Goal: Task Accomplishment & Management: Complete application form

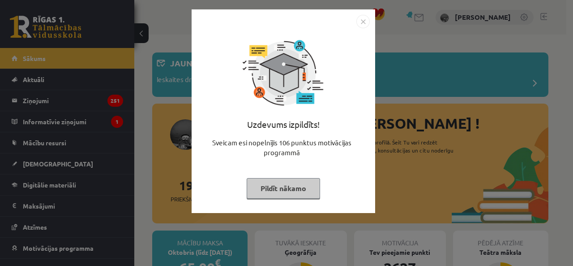
click at [365, 20] on img "Close" at bounding box center [363, 21] width 13 height 13
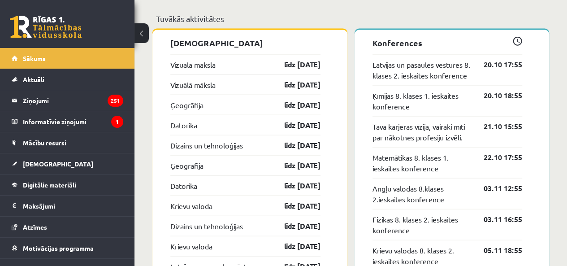
scroll to position [941, 0]
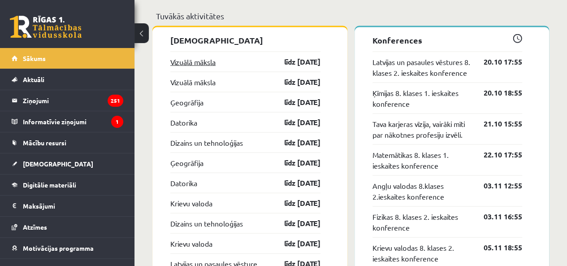
click at [203, 60] on link "Vizuālā māksla" at bounding box center [192, 61] width 45 height 11
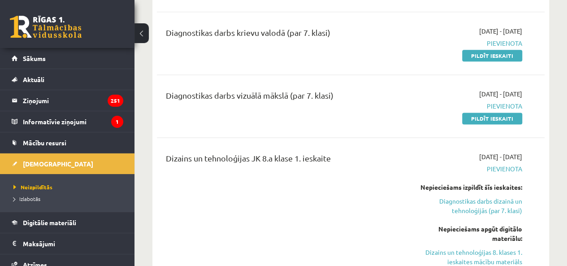
scroll to position [538, 0]
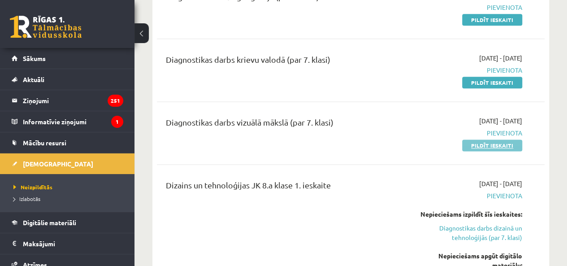
click at [496, 145] on link "Pildīt ieskaiti" at bounding box center [492, 145] width 60 height 12
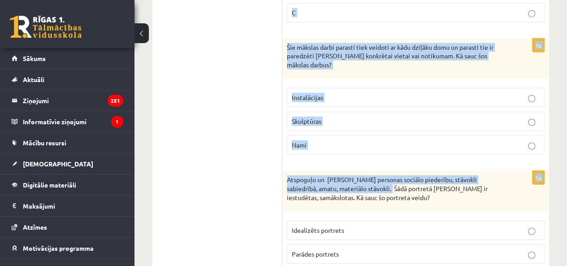
scroll to position [4566, 0]
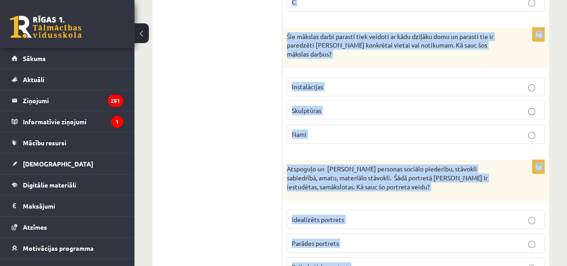
drag, startPoint x: 288, startPoint y: 87, endPoint x: 384, endPoint y: 234, distance: 176.3
copy form "Nosauc mākslas veidus, kuru burvība lielā mērā rodas ar gaismas pielietojumu. K…"
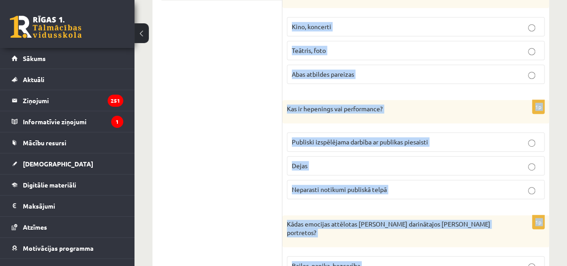
scroll to position [134, 0]
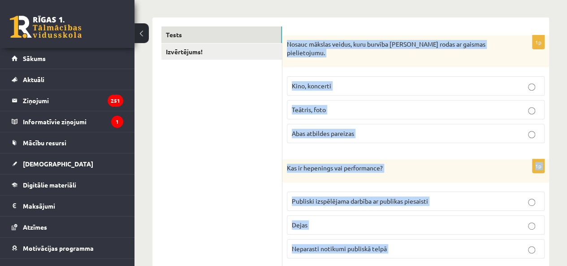
click at [433, 133] on p "Abas atbildes pareizas" at bounding box center [416, 133] width 248 height 9
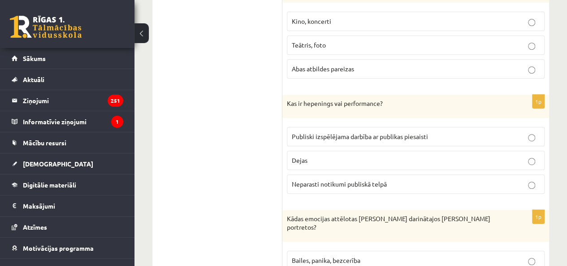
scroll to position [224, 0]
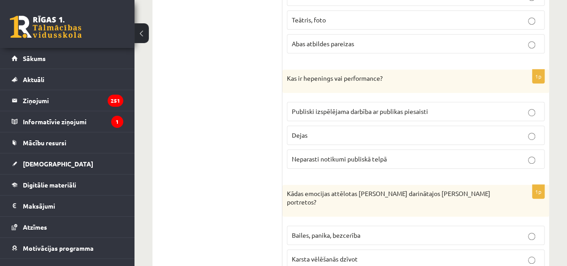
click at [342, 102] on label "Publiski izspēlējama darbība ar publikas piesaisti" at bounding box center [416, 111] width 258 height 19
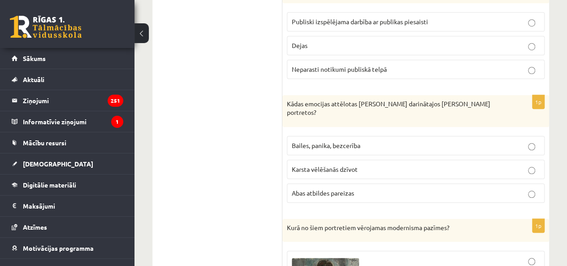
click at [347, 138] on label "Bailes, panika, bezcerība" at bounding box center [416, 145] width 258 height 19
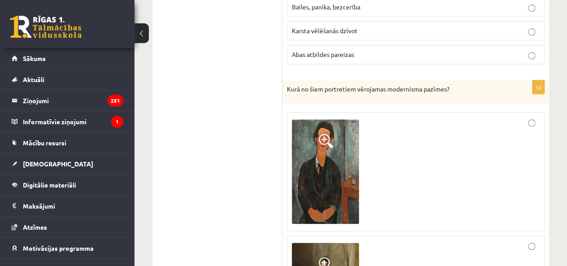
scroll to position [627, 0]
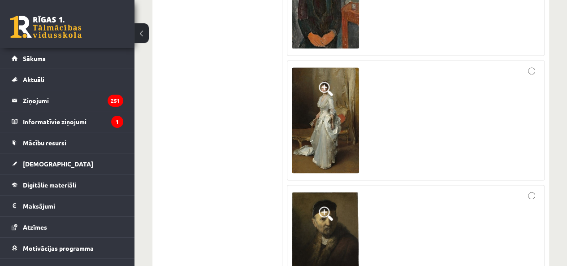
click at [339, 126] on img at bounding box center [325, 119] width 67 height 105
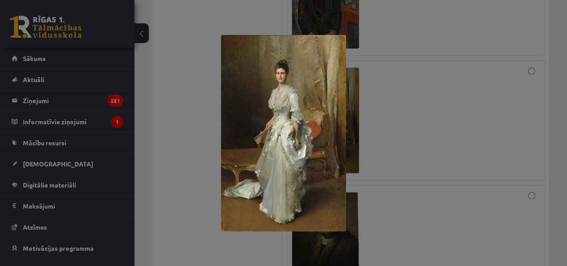
drag, startPoint x: 383, startPoint y: 141, endPoint x: 403, endPoint y: 83, distance: 61.4
click at [383, 140] on div at bounding box center [283, 133] width 567 height 266
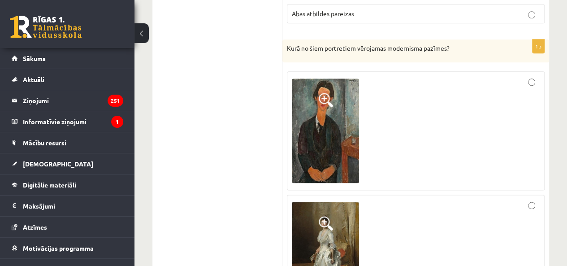
click at [477, 124] on div at bounding box center [416, 130] width 248 height 109
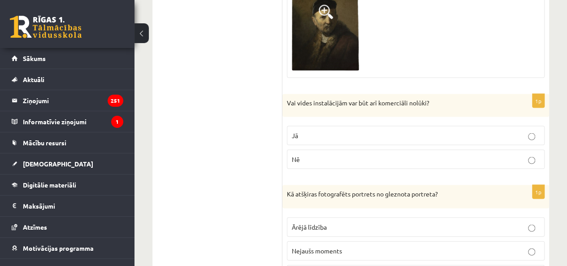
scroll to position [851, 0]
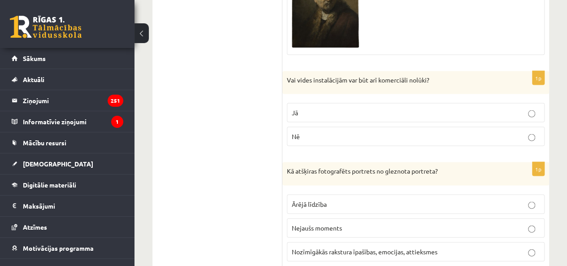
click at [334, 109] on label "Jā" at bounding box center [416, 112] width 258 height 19
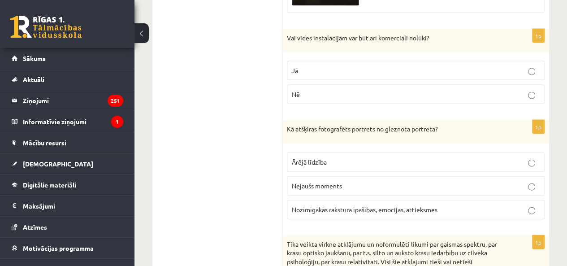
scroll to position [941, 0]
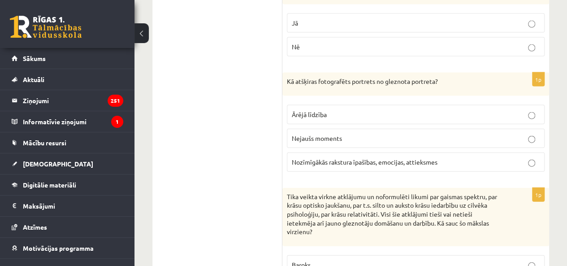
click at [326, 134] on span "Nejaušs moments" at bounding box center [317, 138] width 50 height 8
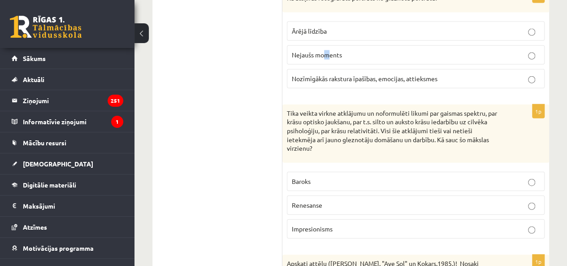
scroll to position [1030, 0]
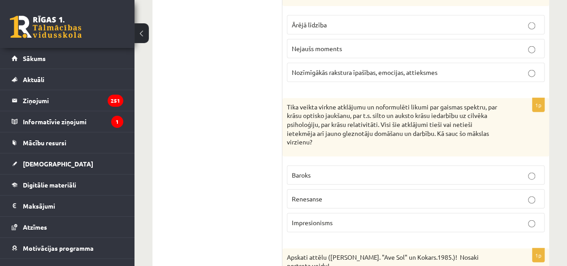
click at [373, 44] on p "Nejaušs moments" at bounding box center [416, 48] width 248 height 9
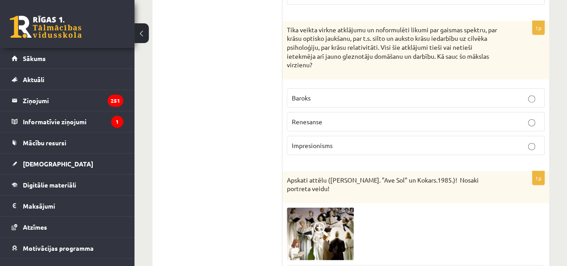
scroll to position [1120, 0]
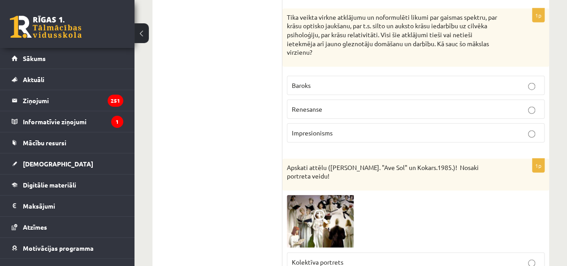
click at [323, 129] on span "Impresionisms" at bounding box center [312, 133] width 41 height 8
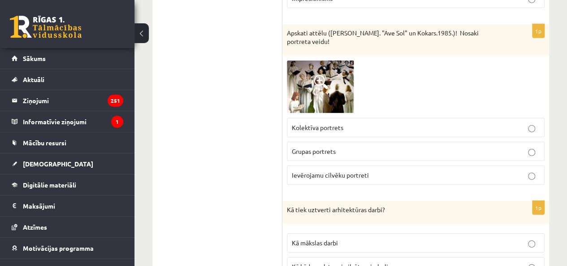
scroll to position [1262, 0]
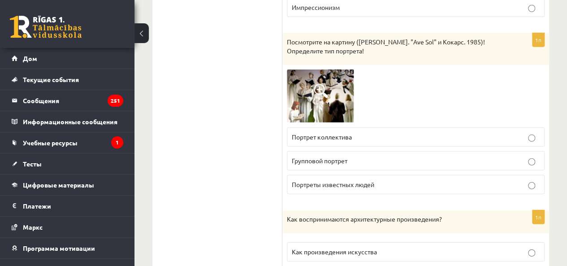
click at [388, 95] on div at bounding box center [416, 95] width 258 height 53
click at [340, 101] on img at bounding box center [320, 95] width 67 height 53
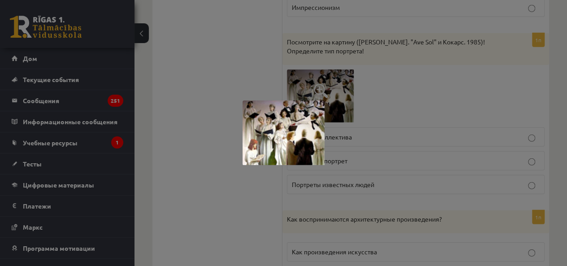
click at [386, 109] on div at bounding box center [283, 133] width 567 height 266
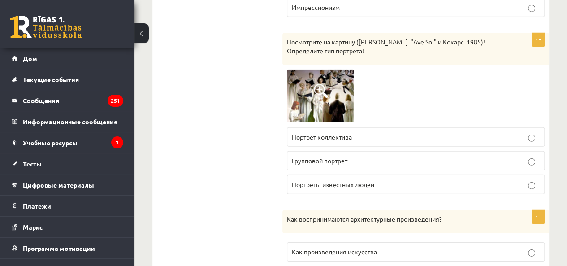
click at [362, 167] on label "Групповой портрет" at bounding box center [416, 160] width 258 height 19
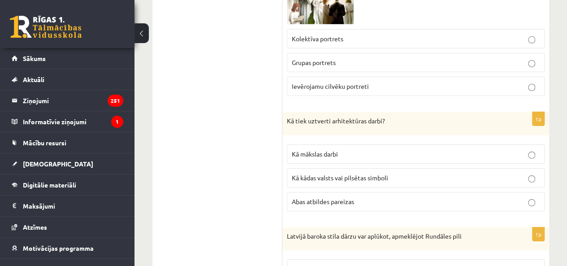
scroll to position [1389, 0]
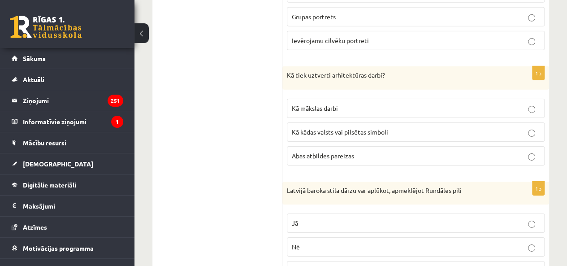
click at [351, 151] on p "Abas atbildes pareizas" at bounding box center [416, 155] width 248 height 9
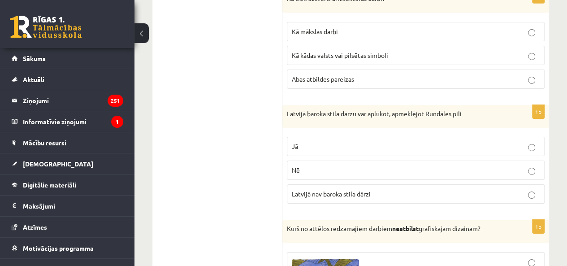
scroll to position [1478, 0]
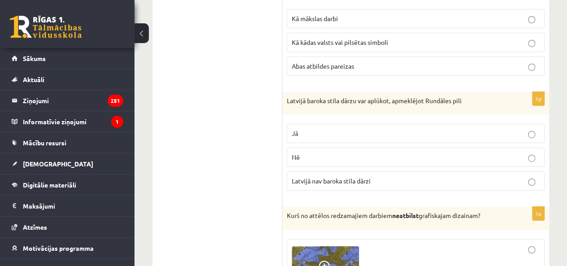
click at [323, 129] on p "Jā" at bounding box center [416, 133] width 248 height 9
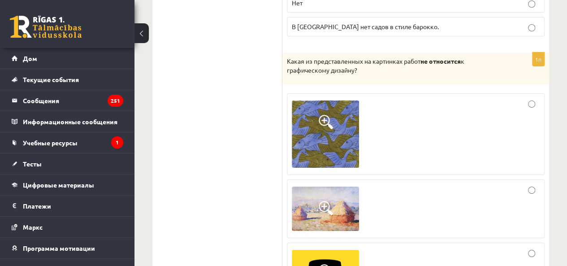
scroll to position [1665, 0]
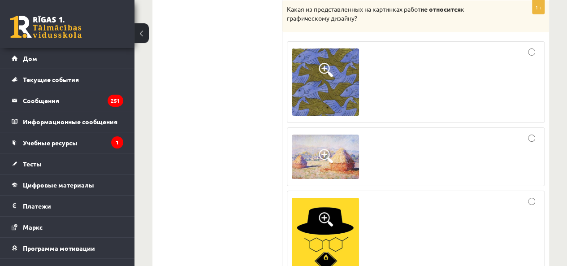
scroll to position [1754, 0]
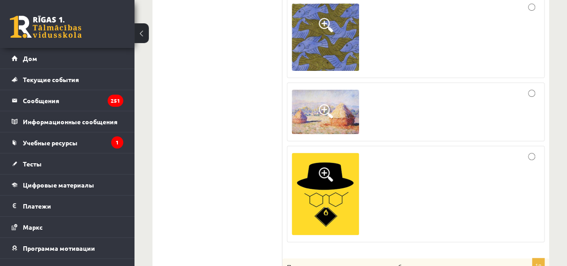
click at [421, 168] on div at bounding box center [416, 194] width 248 height 87
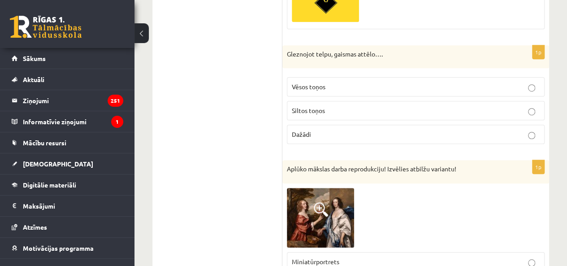
scroll to position [1926, 0]
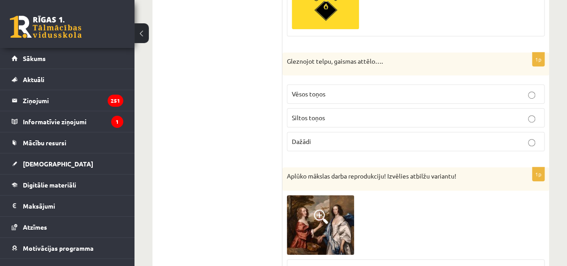
drag, startPoint x: 201, startPoint y: 94, endPoint x: 293, endPoint y: 29, distance: 112.9
drag, startPoint x: 306, startPoint y: 121, endPoint x: 274, endPoint y: 157, distance: 47.9
click at [306, 137] on span "Dažādi" at bounding box center [301, 141] width 19 height 8
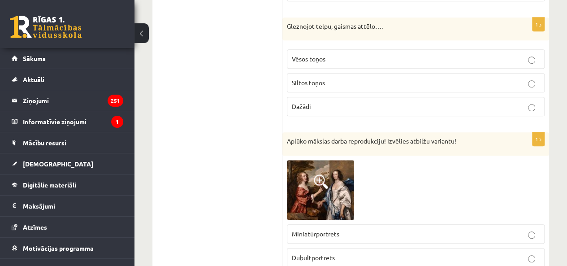
scroll to position [1971, 0]
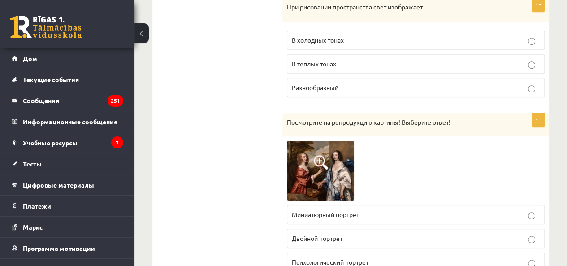
scroll to position [2068, 0]
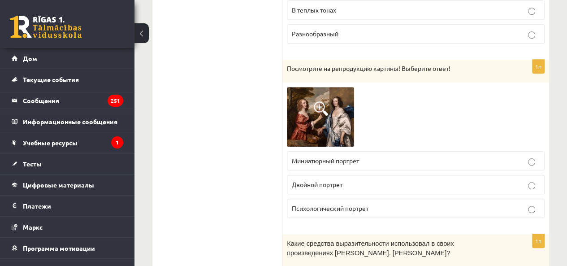
click at [379, 186] on p "Двойной портрет" at bounding box center [416, 184] width 248 height 9
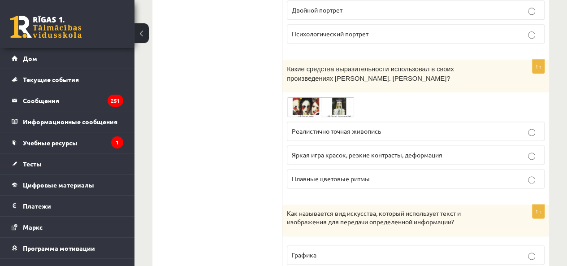
scroll to position [2247, 0]
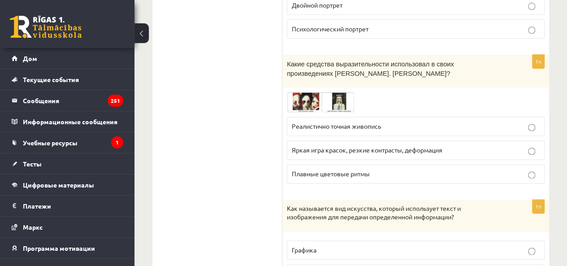
click at [341, 102] on img at bounding box center [320, 102] width 67 height 20
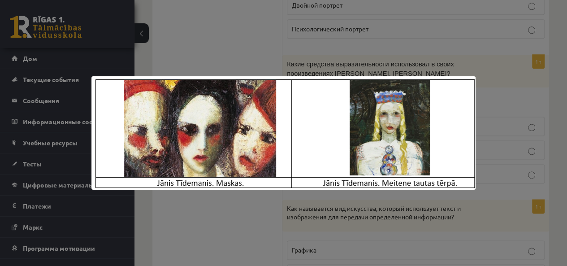
click at [421, 50] on div at bounding box center [283, 133] width 567 height 266
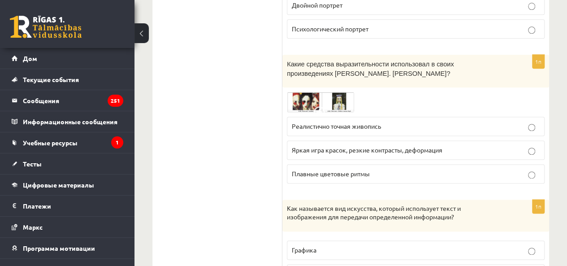
click at [388, 169] on p "Плавные цветовые ритмы" at bounding box center [416, 173] width 248 height 9
click at [387, 148] on font "Яркая игра красок, резкие контрасты, деформация" at bounding box center [367, 150] width 151 height 8
click at [331, 95] on img at bounding box center [320, 102] width 67 height 20
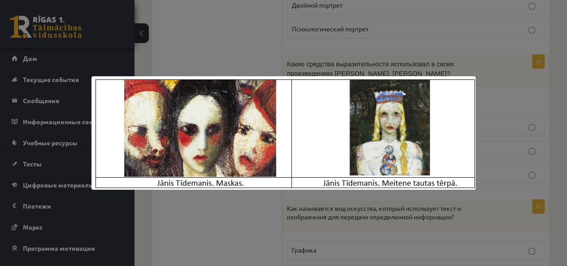
click at [356, 201] on div at bounding box center [283, 133] width 567 height 266
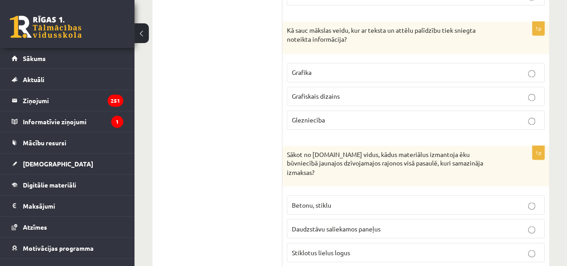
scroll to position [2374, 0]
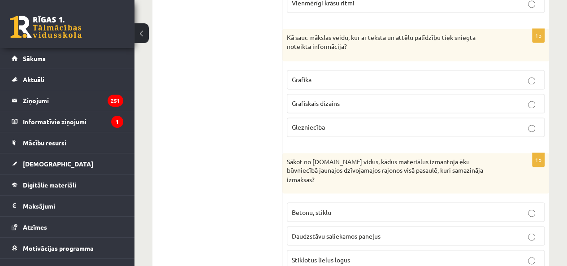
click at [236, 129] on ul "Tests Izvērtējums!" at bounding box center [221, 131] width 121 height 4689
click at [340, 99] on p "Grafiskais dizains" at bounding box center [416, 103] width 248 height 9
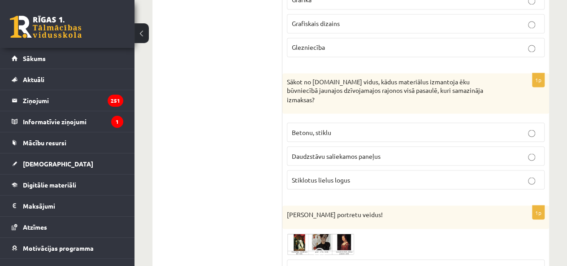
scroll to position [2464, 0]
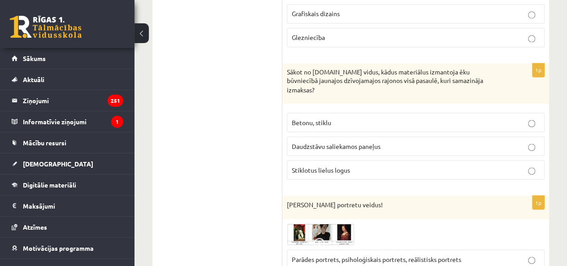
click at [345, 136] on label "Daudzstāvu saliekamos paneļus" at bounding box center [416, 145] width 258 height 19
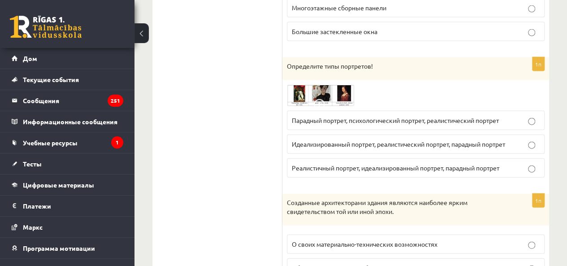
scroll to position [2650, 0]
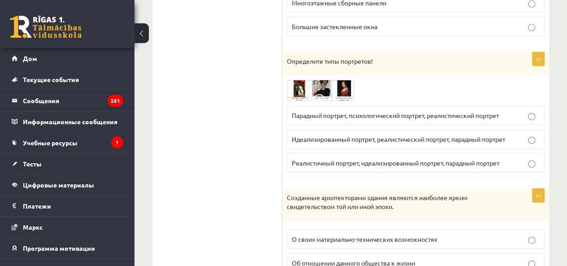
click at [301, 88] on img at bounding box center [320, 91] width 67 height 22
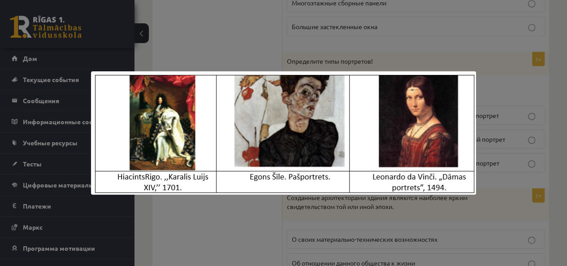
drag, startPoint x: 239, startPoint y: 209, endPoint x: 235, endPoint y: 207, distance: 4.7
click at [237, 209] on div at bounding box center [283, 133] width 567 height 266
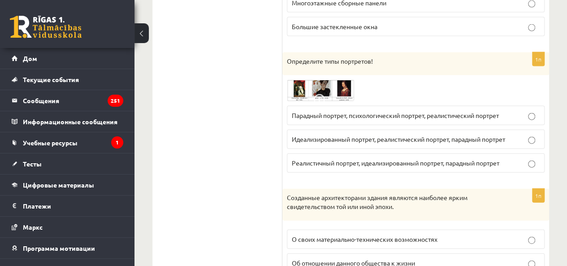
click at [313, 87] on img at bounding box center [320, 91] width 67 height 22
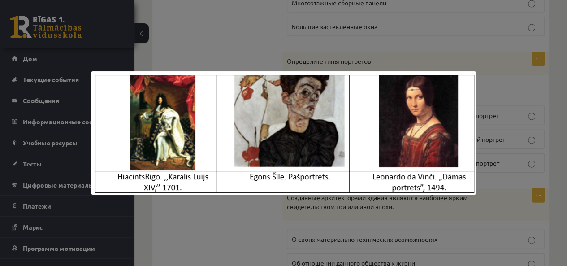
click at [397, 46] on div at bounding box center [283, 133] width 567 height 266
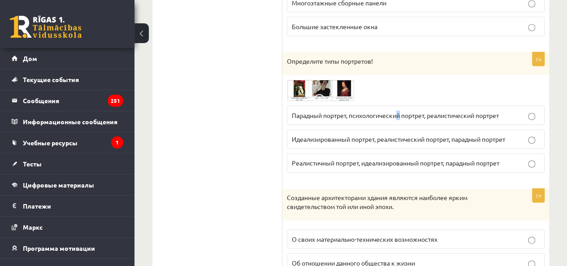
click at [400, 111] on font "Парадный портрет, психологический портрет, реалистический портрет" at bounding box center [395, 115] width 207 height 8
click at [353, 111] on font "Парадный портрет, психологический портрет, реалистический портрет" at bounding box center [395, 115] width 207 height 8
click at [340, 85] on img at bounding box center [320, 91] width 67 height 22
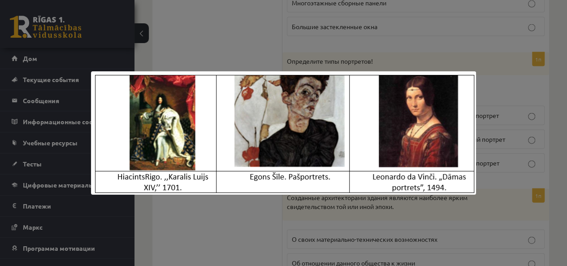
click at [491, 88] on div at bounding box center [283, 133] width 567 height 266
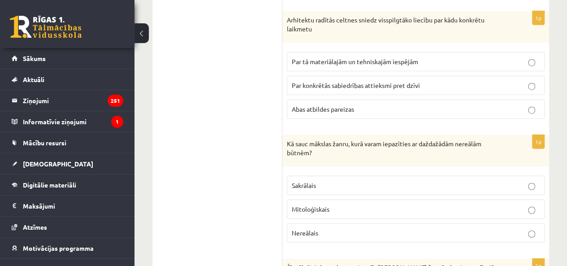
scroll to position [2777, 0]
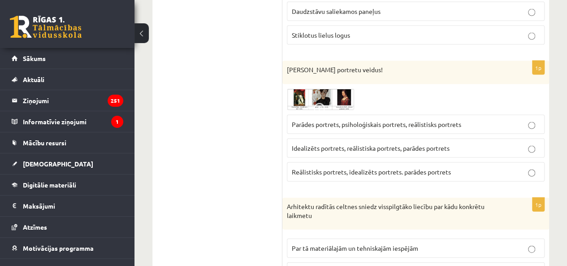
scroll to position [2643, 0]
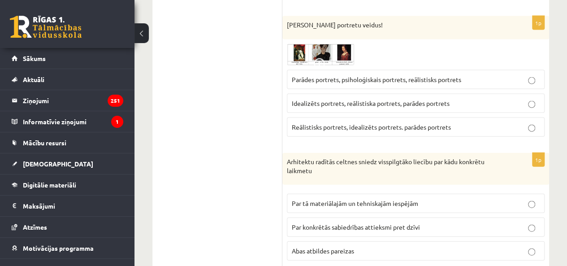
click at [332, 246] on span "Abas atbildes pareizas" at bounding box center [323, 250] width 62 height 8
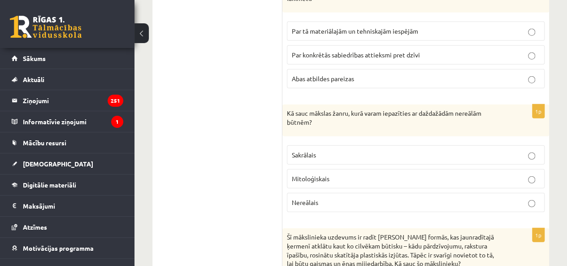
scroll to position [2822, 0]
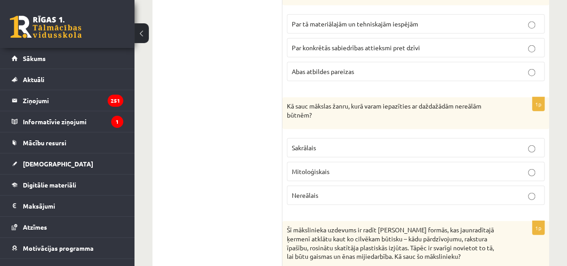
drag, startPoint x: 340, startPoint y: 140, endPoint x: 227, endPoint y: 227, distance: 143.2
click at [340, 167] on p "Mitoloģiskais" at bounding box center [416, 171] width 248 height 9
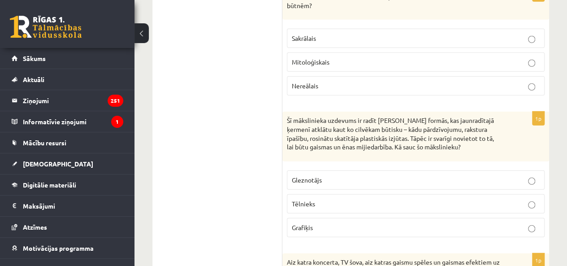
scroll to position [2957, 0]
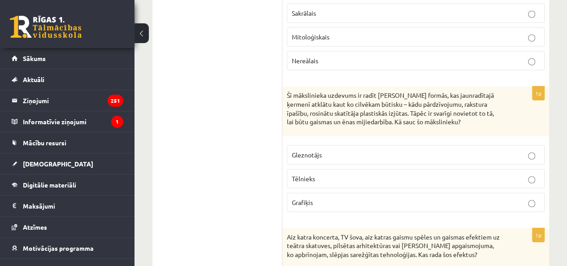
click at [362, 169] on label "Tēlnieks" at bounding box center [416, 178] width 258 height 19
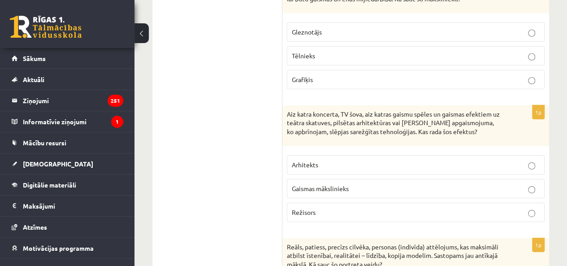
scroll to position [3091, 0]
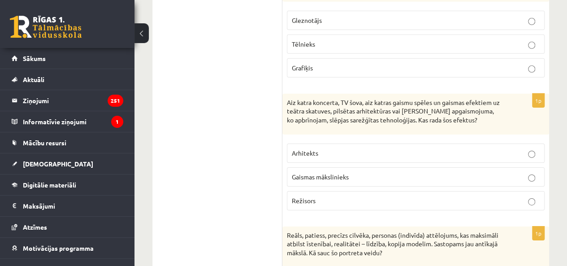
click at [335, 172] on span "Gaismas mākslinieks" at bounding box center [320, 176] width 57 height 8
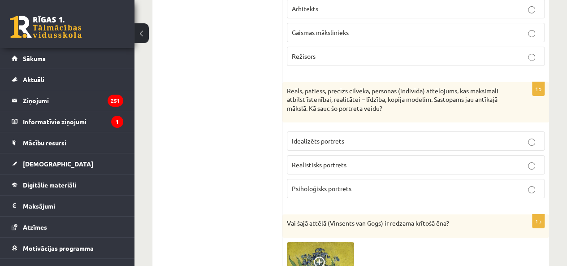
scroll to position [3270, 0]
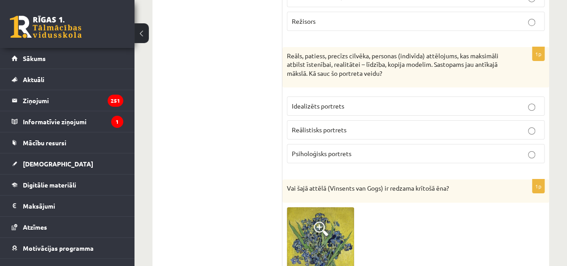
click at [361, 125] on p "Reālistisks portrets" at bounding box center [416, 129] width 248 height 9
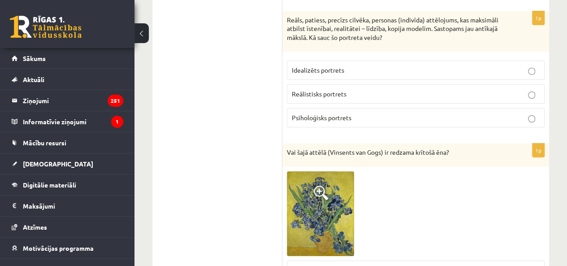
scroll to position [3360, 0]
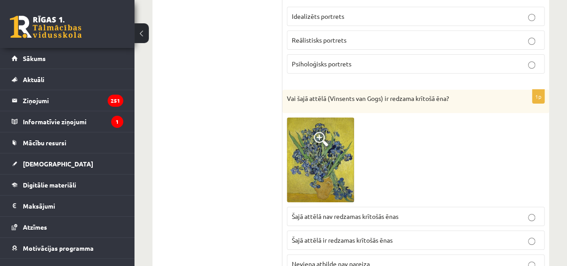
click at [323, 117] on img at bounding box center [320, 159] width 67 height 85
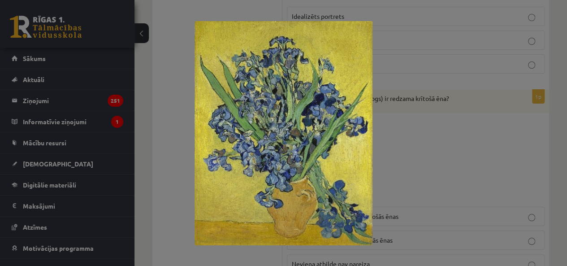
click at [400, 120] on div at bounding box center [283, 133] width 567 height 266
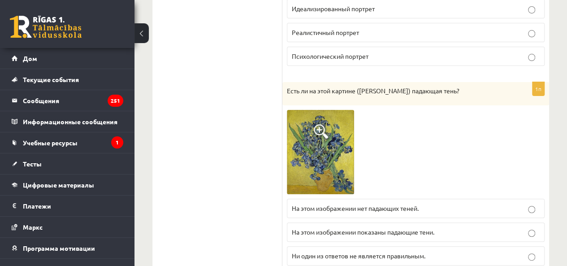
scroll to position [3457, 0]
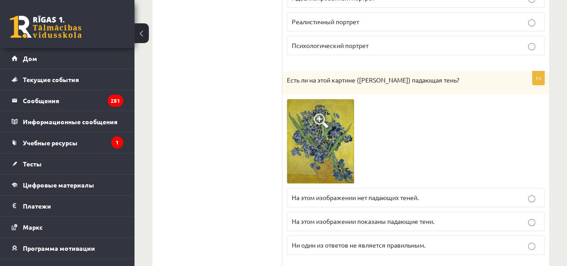
click at [331, 127] on img at bounding box center [320, 141] width 67 height 85
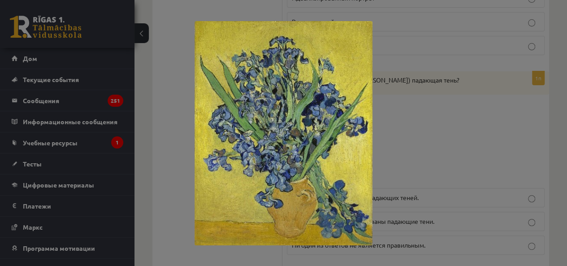
click at [426, 155] on div at bounding box center [283, 133] width 567 height 266
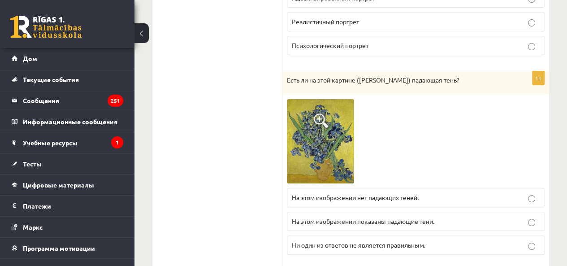
click at [352, 148] on img at bounding box center [320, 141] width 67 height 85
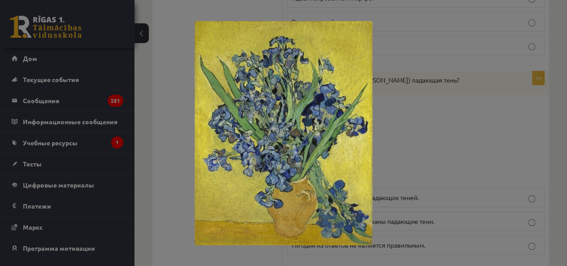
click at [428, 150] on div at bounding box center [283, 133] width 567 height 266
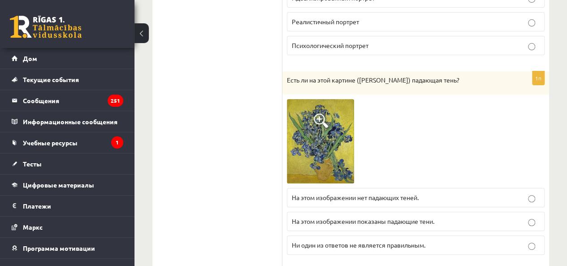
click at [416, 193] on font "На этом изображении нет падающих теней." at bounding box center [355, 197] width 127 height 8
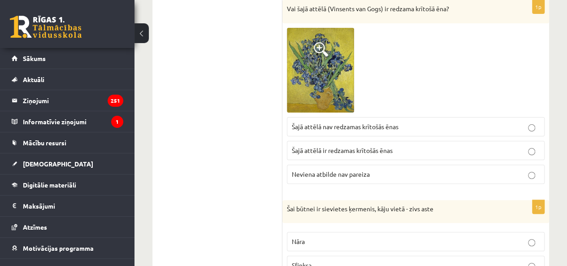
scroll to position [3539, 0]
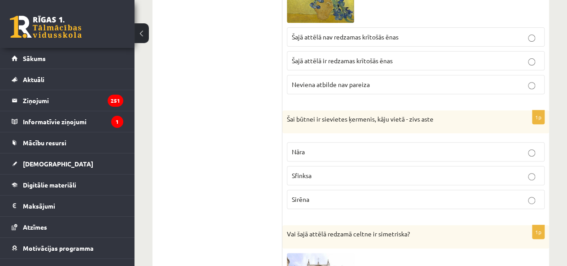
click at [336, 194] on p "Sirēna" at bounding box center [416, 198] width 248 height 9
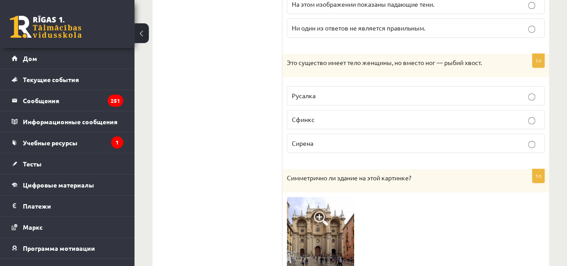
scroll to position [3681, 0]
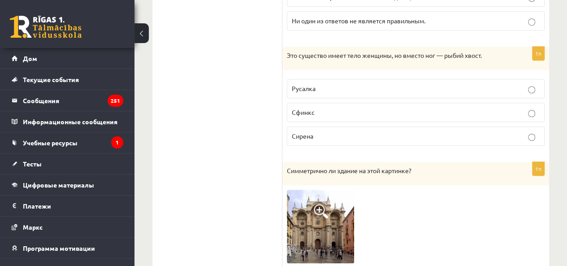
click at [392, 203] on div at bounding box center [416, 225] width 258 height 73
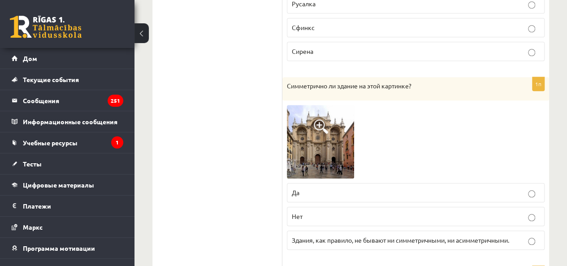
scroll to position [3770, 0]
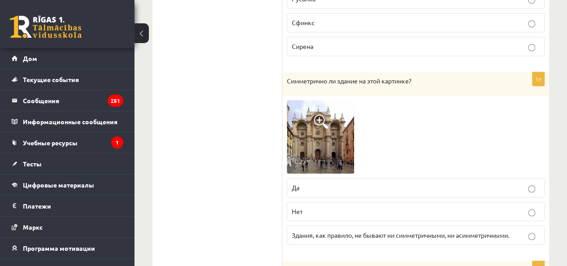
click at [339, 135] on img at bounding box center [320, 136] width 67 height 73
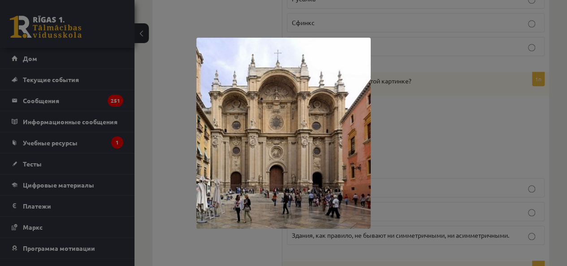
click at [466, 132] on div at bounding box center [283, 133] width 567 height 266
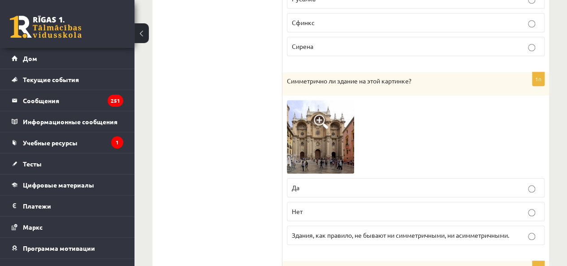
click at [330, 110] on img at bounding box center [320, 136] width 67 height 73
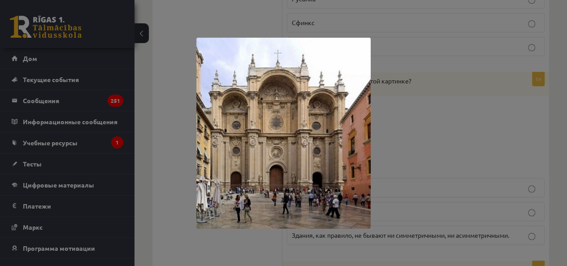
click at [437, 139] on div at bounding box center [283, 133] width 567 height 266
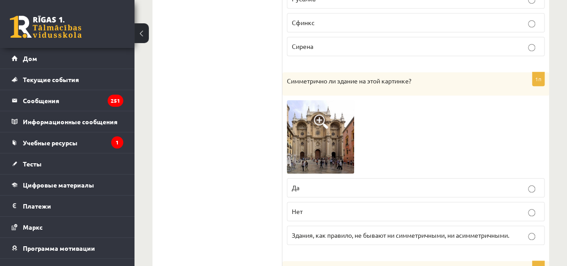
drag, startPoint x: 395, startPoint y: 189, endPoint x: 397, endPoint y: 184, distance: 5.2
click at [396, 186] on fieldset "Да Нет Здания, как правило, не бывают ни симметричными, ни асимметричными." at bounding box center [416, 210] width 258 height 74
click at [400, 178] on label "Да" at bounding box center [416, 187] width 258 height 19
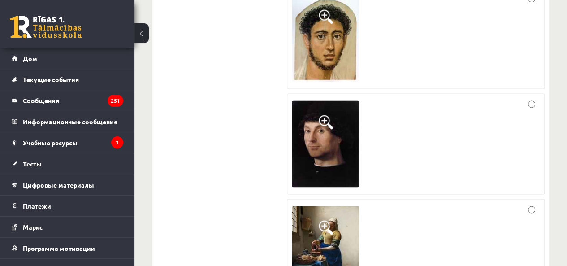
scroll to position [4218, 0]
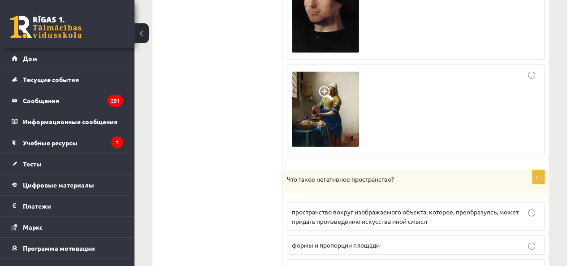
click at [337, 91] on img at bounding box center [325, 108] width 67 height 75
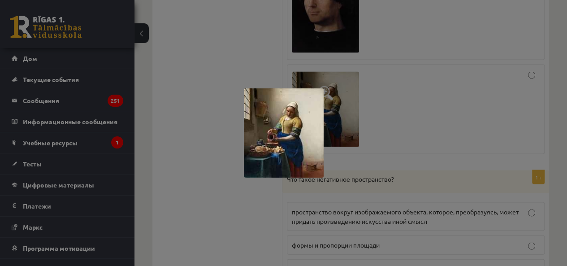
click at [194, 183] on div at bounding box center [283, 133] width 567 height 266
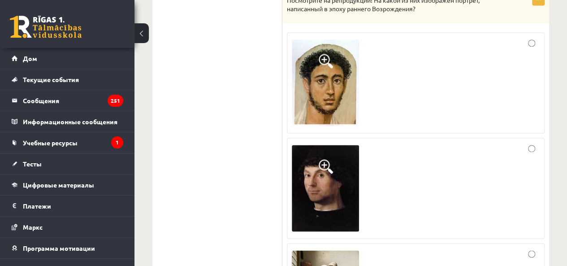
scroll to position [4039, 0]
click at [465, 66] on div at bounding box center [416, 83] width 248 height 91
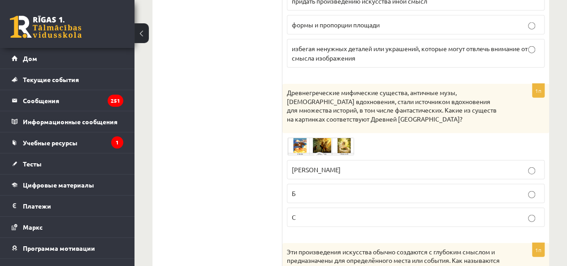
scroll to position [4442, 0]
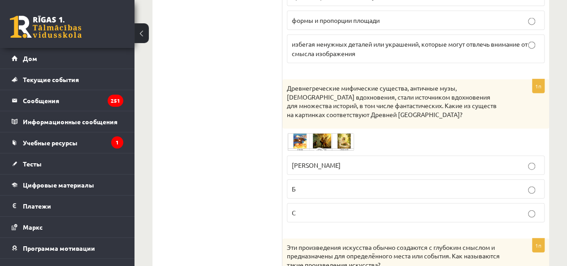
click at [324, 133] on img at bounding box center [320, 141] width 67 height 17
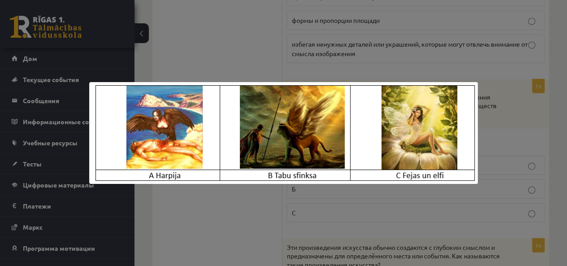
click at [301, 57] on div at bounding box center [283, 133] width 567 height 266
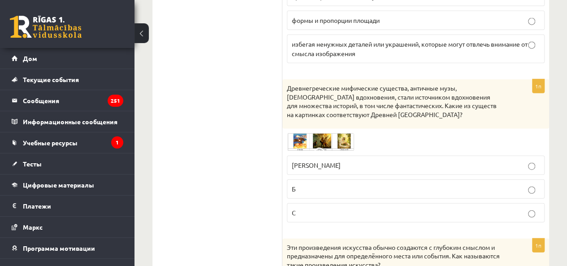
click at [332, 133] on img at bounding box center [320, 141] width 67 height 17
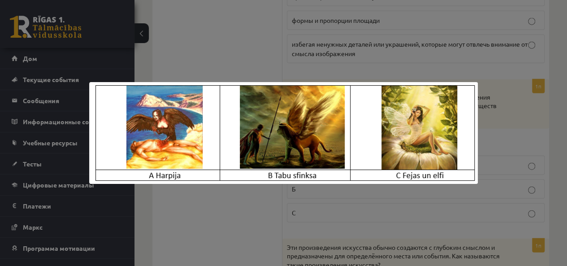
click at [401, 57] on div at bounding box center [283, 133] width 567 height 266
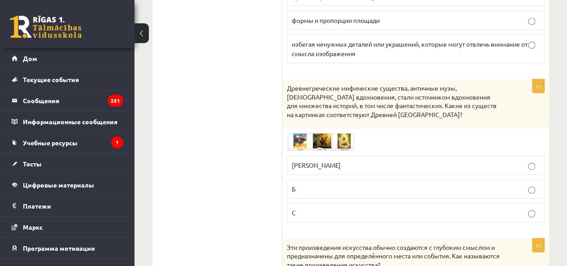
click at [367, 184] on p "Б" at bounding box center [416, 188] width 248 height 9
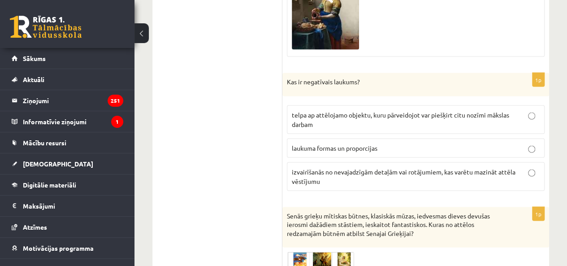
scroll to position [4211, 0]
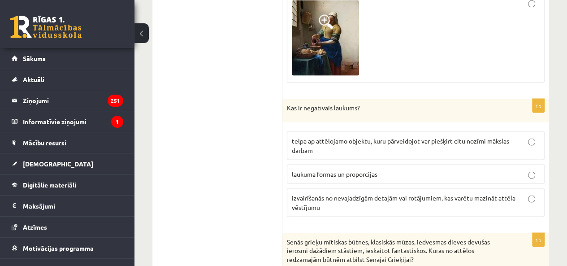
drag, startPoint x: 228, startPoint y: 173, endPoint x: 311, endPoint y: 138, distance: 89.7
click at [322, 136] on p "telpa ap attēlojamo objektu, kuru pārveidojot var piešķirt citu nozīmi mākslas …" at bounding box center [416, 145] width 248 height 19
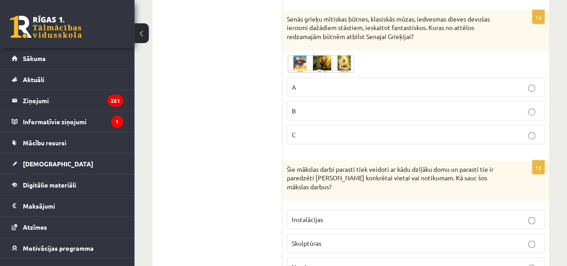
scroll to position [4480, 0]
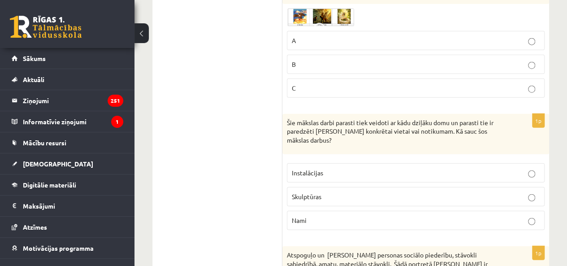
click at [334, 168] on p "Instalācijas" at bounding box center [416, 172] width 248 height 9
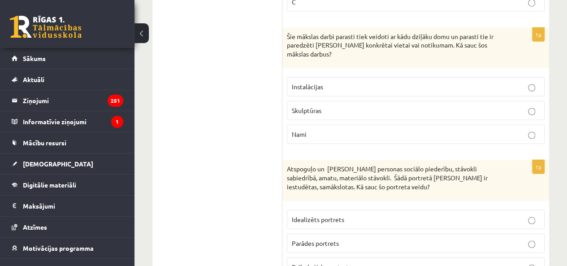
click at [340, 238] on p "Parādes portrets" at bounding box center [416, 242] width 248 height 9
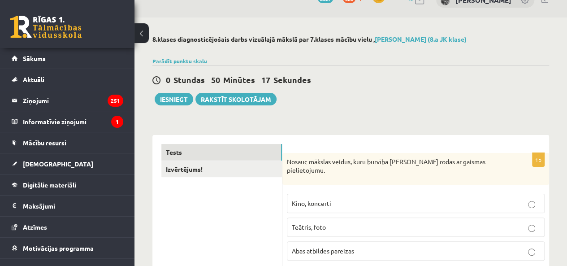
scroll to position [0, 0]
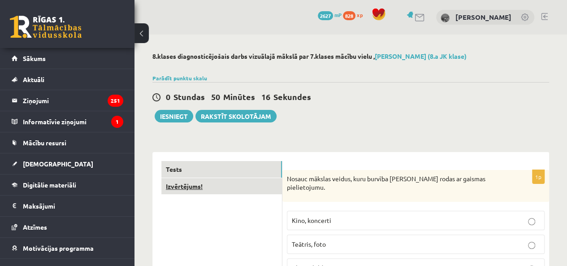
click at [237, 185] on link "Izvērtējums!" at bounding box center [221, 186] width 121 height 17
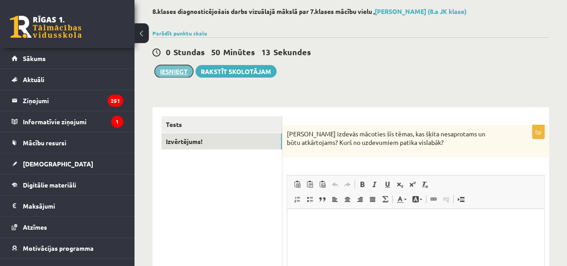
drag, startPoint x: 184, startPoint y: 72, endPoint x: 185, endPoint y: 67, distance: 5.7
click at [185, 68] on button "Iesniegt" at bounding box center [174, 71] width 39 height 13
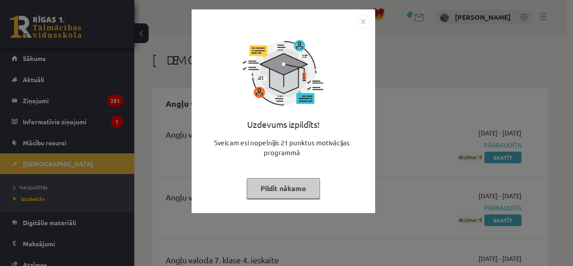
click at [361, 22] on img "Close" at bounding box center [363, 21] width 13 height 13
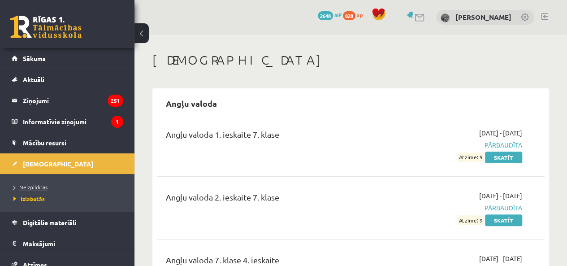
click at [40, 186] on span "Neizpildītās" at bounding box center [30, 186] width 34 height 7
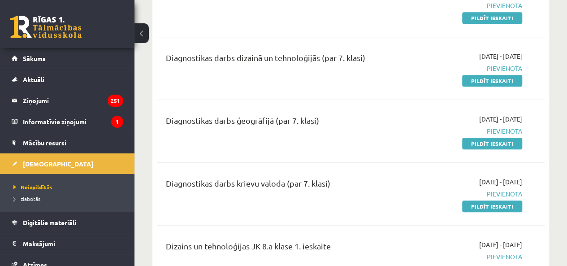
scroll to position [403, 0]
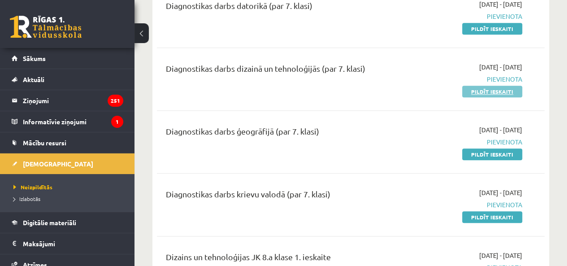
click at [480, 91] on link "Pildīt ieskaiti" at bounding box center [492, 92] width 60 height 12
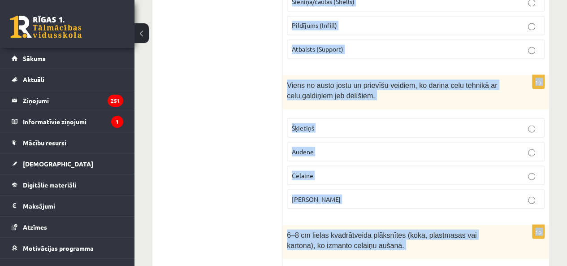
scroll to position [4239, 0]
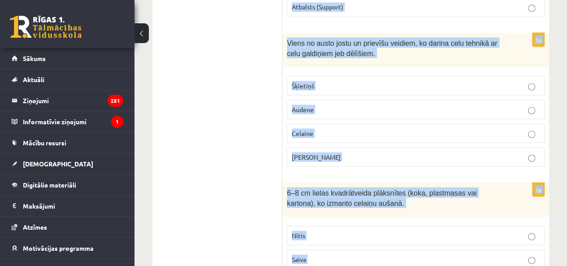
drag, startPoint x: 284, startPoint y: 129, endPoint x: 383, endPoint y: 228, distance: 139.1
copy form "Kāds materiāls visbiežāk tiek izmantots priekšmetu rotāšanai ar latviešu etnogr…"
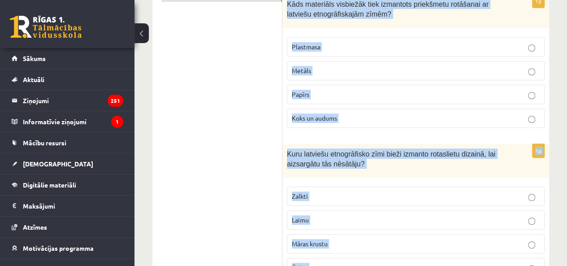
scroll to position [134, 0]
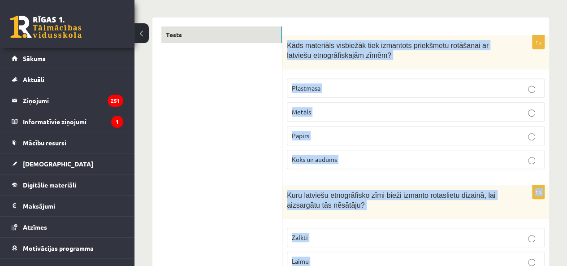
click at [342, 155] on p "Koks un audums" at bounding box center [416, 159] width 248 height 9
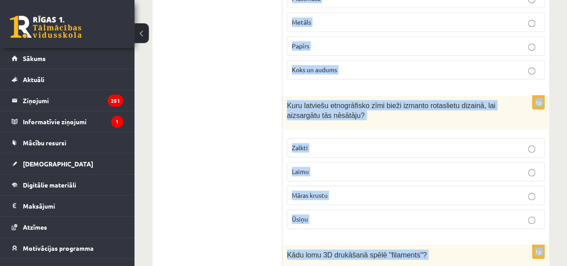
click at [340, 198] on p "Māras krustu" at bounding box center [416, 194] width 248 height 9
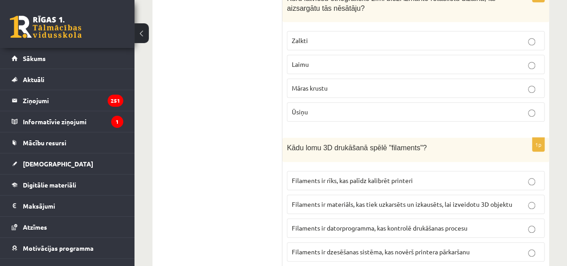
scroll to position [403, 0]
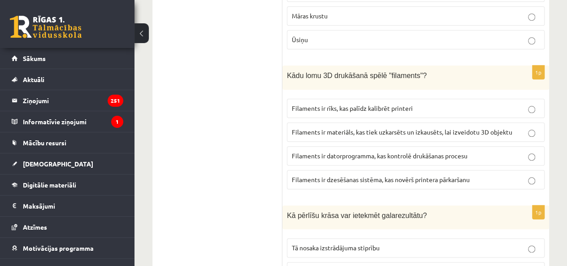
click at [313, 129] on span "Filaments ir materiāls, kas tiek uzkarsēts un izkausēts, lai izveidotu 3D objek…" at bounding box center [402, 132] width 220 height 8
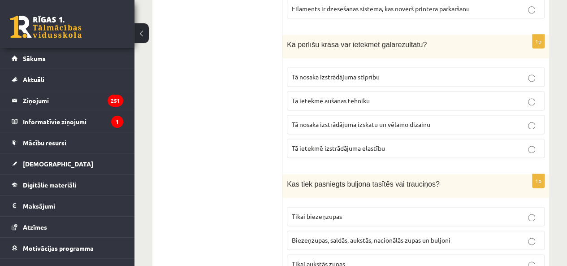
scroll to position [582, 0]
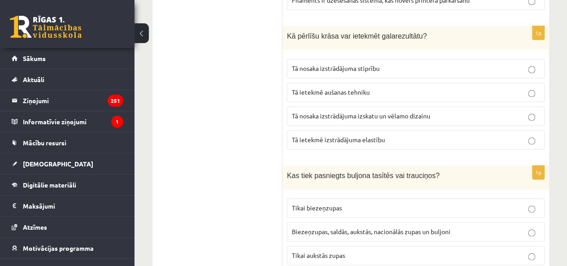
click at [338, 112] on span "Tā nosaka izstrādājuma izskatu un vēlamo dizainu" at bounding box center [361, 116] width 138 height 8
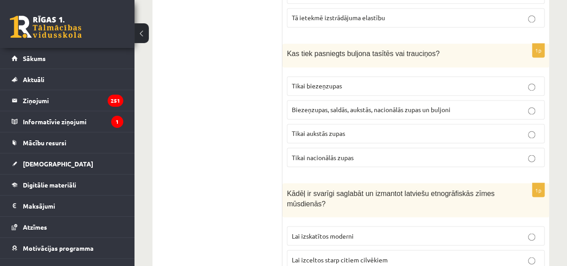
scroll to position [717, 0]
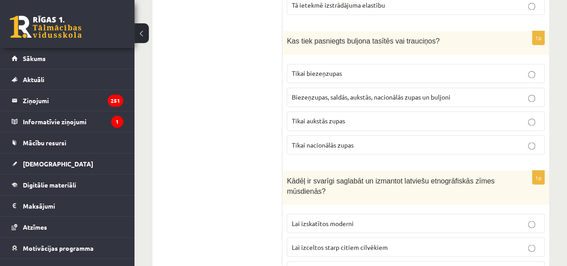
click at [311, 96] on label "Biezeņzupas, saldās, aukstās, nacionālās zupas un buljoni" at bounding box center [416, 96] width 258 height 19
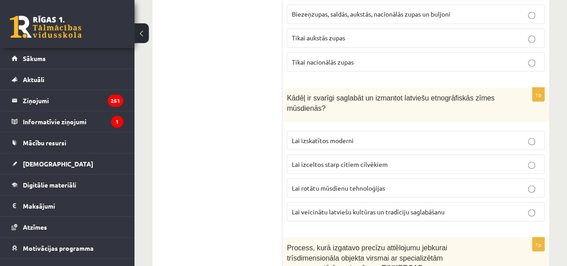
scroll to position [806, 0]
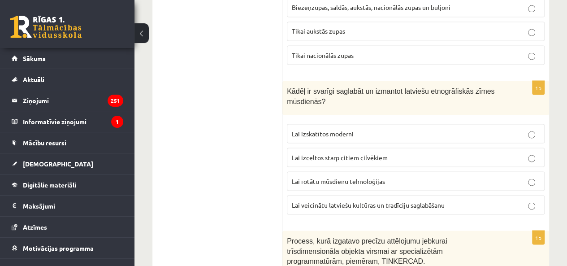
click at [354, 200] on span "Lai veicinātu latviešu kultūras un tradīciju saglabāšanu" at bounding box center [368, 204] width 153 height 8
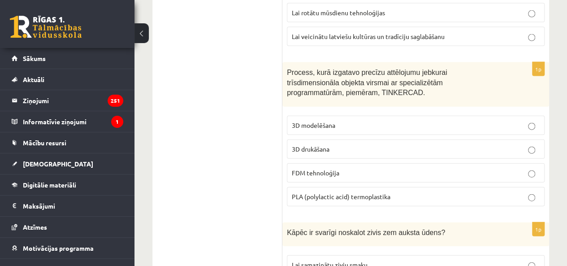
scroll to position [986, 0]
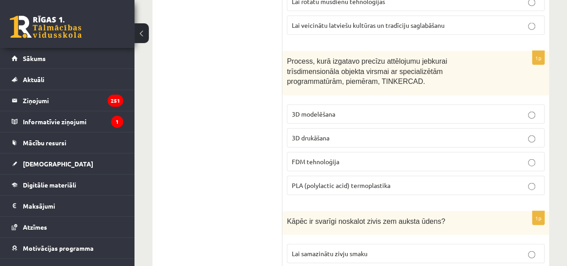
drag, startPoint x: 347, startPoint y: 103, endPoint x: 348, endPoint y: 118, distance: 14.8
click at [347, 109] on p "3D modelēšana" at bounding box center [416, 113] width 248 height 9
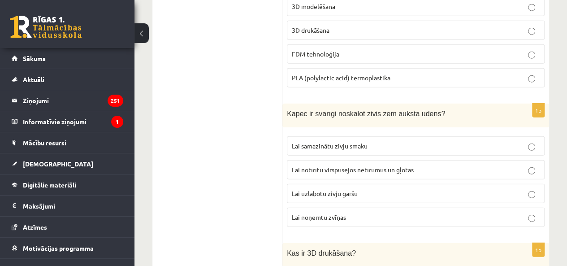
scroll to position [1120, 0]
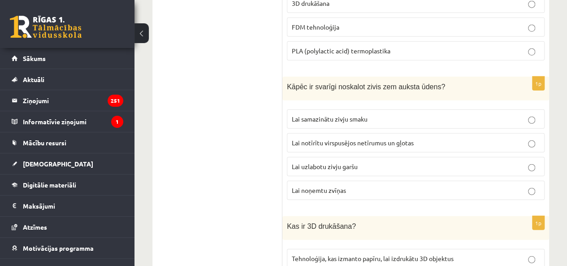
click at [330, 138] on span "Lai notīrītu virspusējos netīrumus un gļotas" at bounding box center [353, 142] width 122 height 8
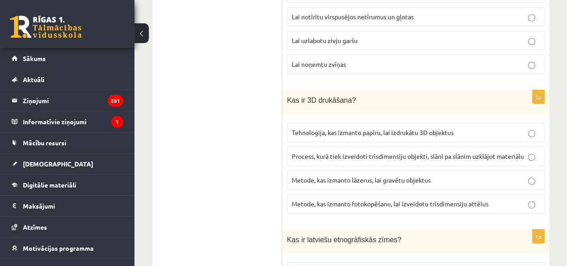
scroll to position [1254, 0]
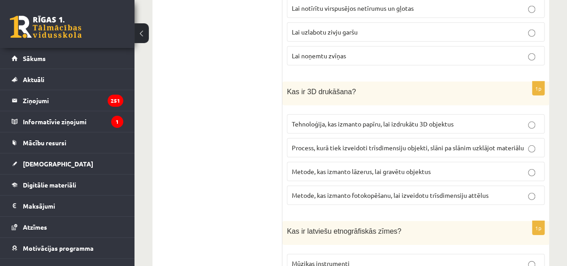
click at [405, 143] on span "Process, kurā tiek izveidoti trīsdimensiju objekti, slāni pa slānim uzklājot ma…" at bounding box center [408, 147] width 232 height 8
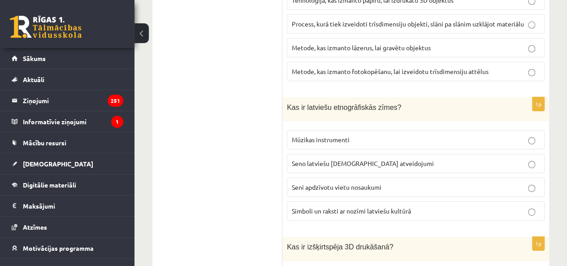
scroll to position [1389, 0]
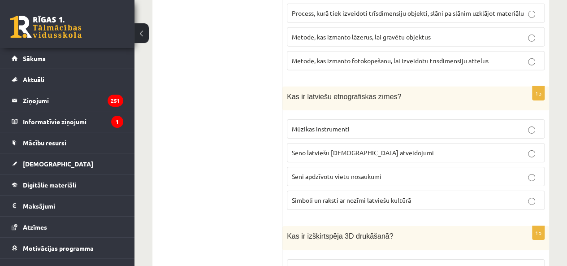
click at [349, 196] on span "Simboli un raksti ar nozīmi latviešu kultūrā" at bounding box center [351, 200] width 119 height 8
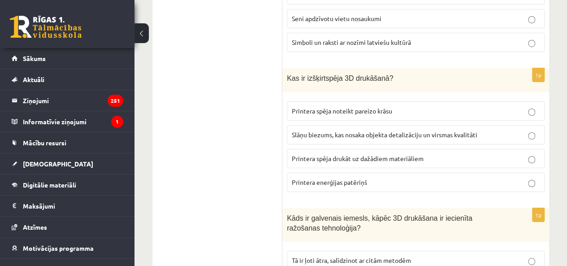
scroll to position [1568, 0]
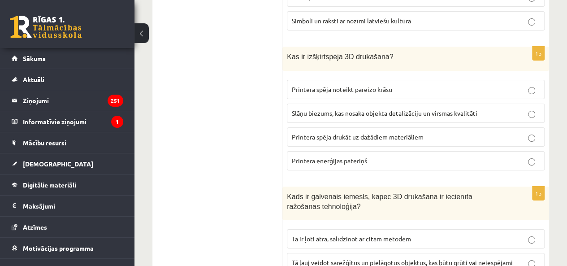
click at [335, 109] on span "Slāņu biezums, kas nosaka objekta detalizāciju un virsmas kvalitāti" at bounding box center [384, 113] width 185 height 8
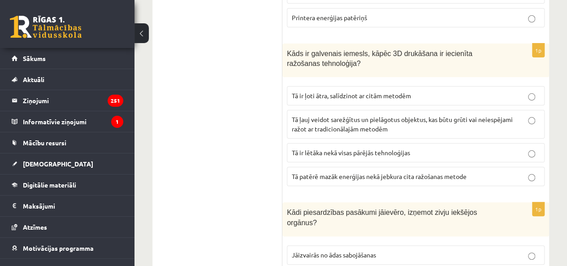
scroll to position [1702, 0]
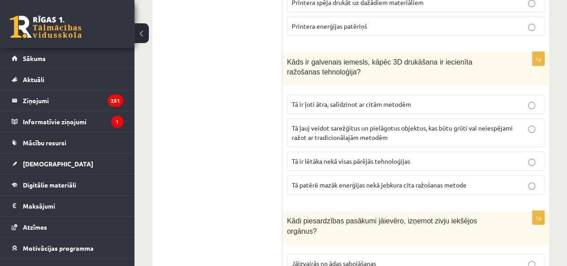
click at [358, 124] on span "Tā ļauj veidot sarežģītus un pielāgotus objektus, kas būtu grūti vai neiespējam…" at bounding box center [402, 132] width 221 height 17
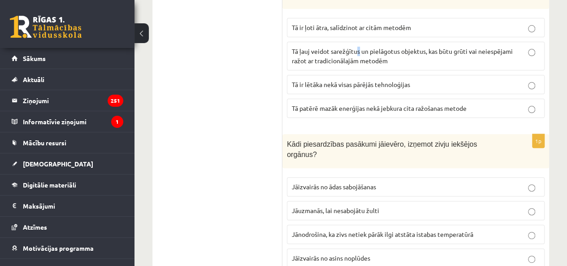
scroll to position [1792, 0]
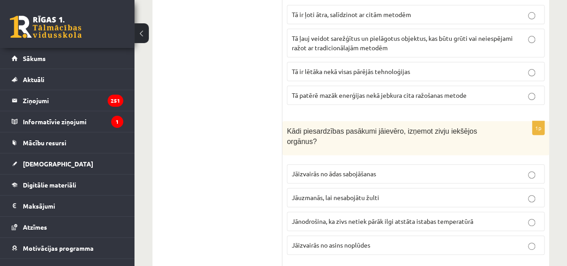
drag, startPoint x: 445, startPoint y: 30, endPoint x: 437, endPoint y: 39, distance: 12.1
click at [445, 34] on p "Tā ļauj veidot sarežģītus un pielāgotus objektus, kas būtu grūti vai neiespējam…" at bounding box center [416, 43] width 248 height 19
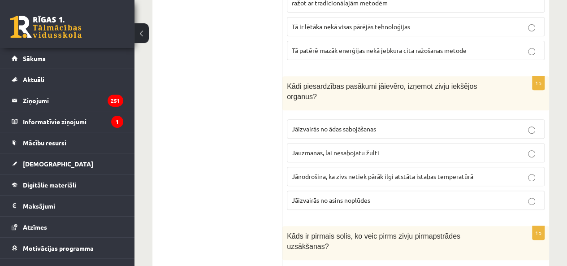
click at [400, 143] on label "Jāuzmanās, lai nesabojātu žulti" at bounding box center [416, 152] width 258 height 19
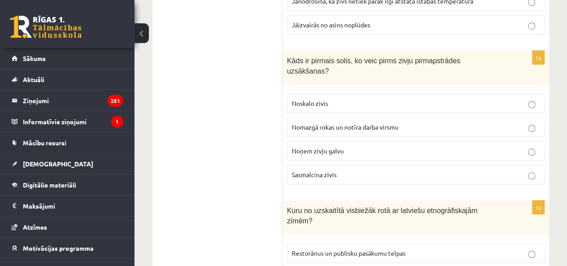
scroll to position [2016, 0]
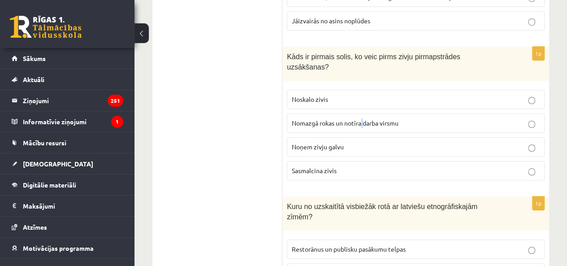
click at [363, 119] on span "Nomazgā rokas un notīra darba virsmu" at bounding box center [345, 123] width 107 height 8
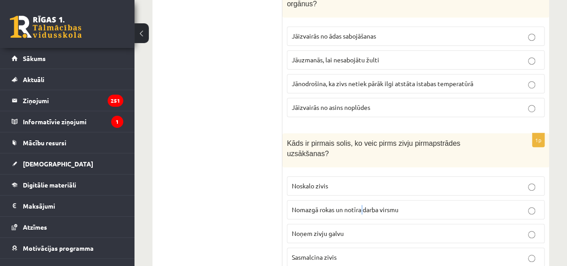
scroll to position [1882, 0]
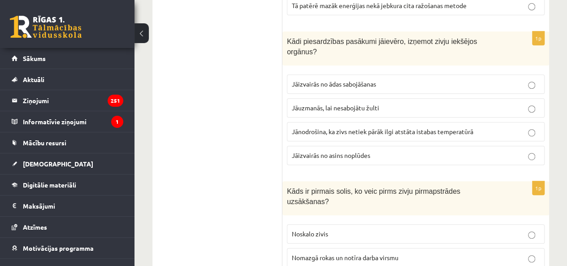
click at [415, 253] on p "Nomazgā rokas un notīra darba virsmu" at bounding box center [416, 257] width 248 height 9
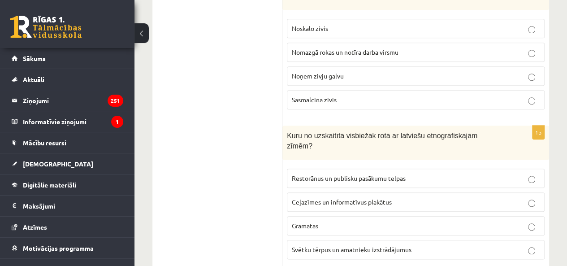
scroll to position [2106, 0]
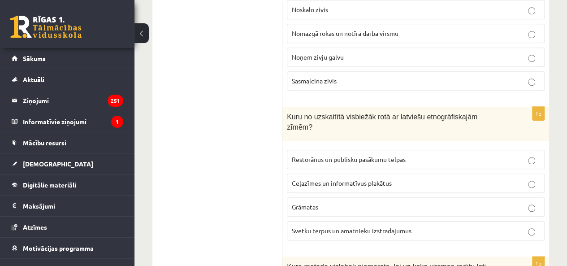
click at [321, 226] on span "Svētku tērpus un amatnieku izstrādājumus" at bounding box center [352, 230] width 120 height 8
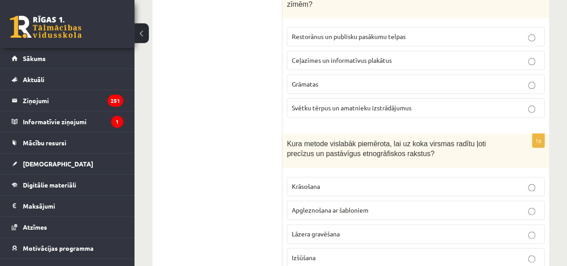
scroll to position [2240, 0]
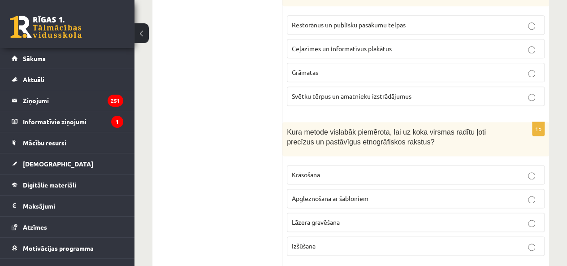
click at [364, 217] on p "Lāzera gravēšana" at bounding box center [416, 221] width 248 height 9
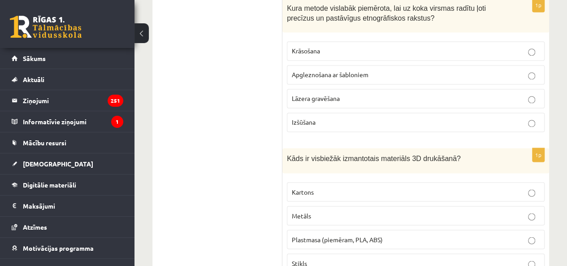
scroll to position [2374, 0]
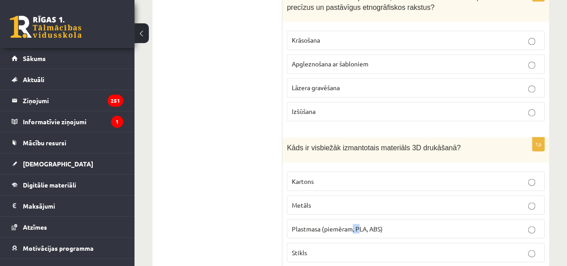
drag, startPoint x: 359, startPoint y: 175, endPoint x: 351, endPoint y: 176, distance: 7.7
click at [352, 224] on span "Plastmasa (piemēram, PLA, ABS)" at bounding box center [337, 228] width 91 height 8
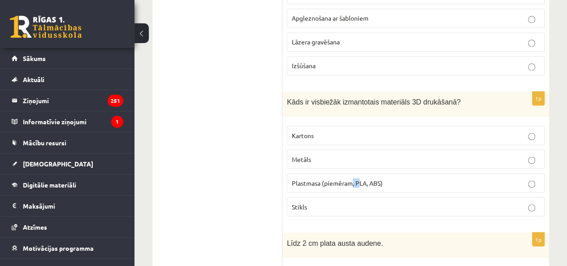
scroll to position [2464, 0]
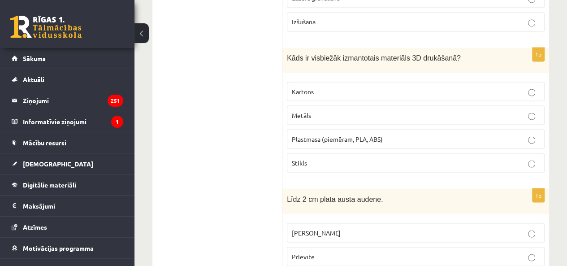
drag, startPoint x: 432, startPoint y: 68, endPoint x: 424, endPoint y: 78, distance: 12.7
click at [431, 105] on label "Metāls" at bounding box center [416, 114] width 258 height 19
click at [424, 129] on label "Plastmasa (piemēram, PLA, ABS)" at bounding box center [416, 138] width 258 height 19
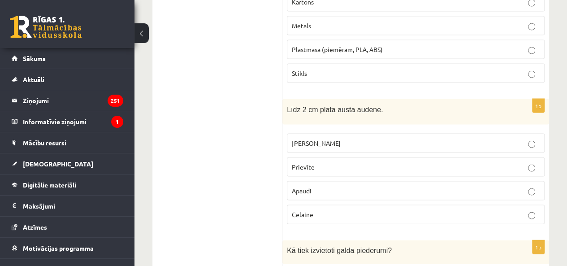
scroll to position [2553, 0]
click at [340, 162] on p "Prievīte" at bounding box center [416, 166] width 248 height 9
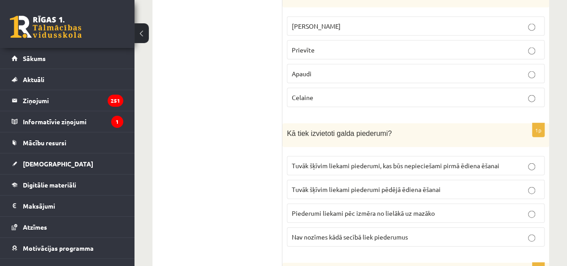
scroll to position [2688, 0]
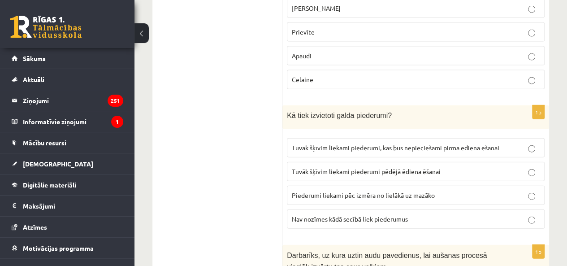
click at [354, 167] on span "Tuvāk šķīvim liekami piederumi pēdējā ēdiena ēšanai" at bounding box center [366, 171] width 149 height 8
click at [362, 133] on fieldset "Tuvāk šķīvim liekami piederumi, kas būs nepieciešami pirmā ēdiena ēšanai Tuvāk …" at bounding box center [416, 182] width 258 height 98
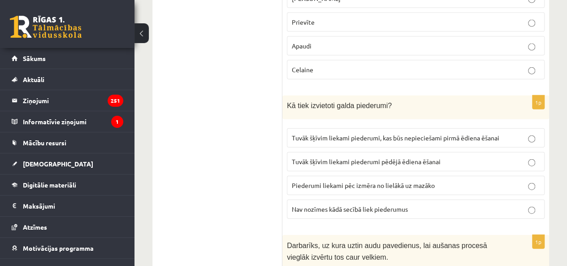
scroll to position [2733, 0]
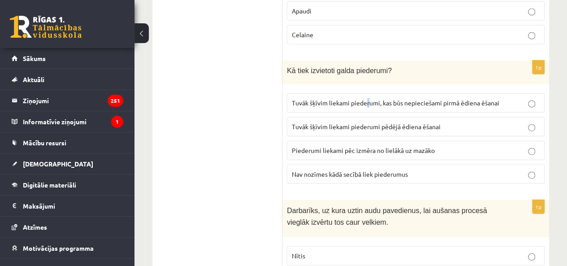
drag, startPoint x: 368, startPoint y: 48, endPoint x: 367, endPoint y: 67, distance: 18.8
click at [366, 99] on span "Tuvāk šķīvim liekami piederumi, kas būs nepieciešami pirmā ēdiena ēšanai" at bounding box center [395, 103] width 207 height 8
drag, startPoint x: 499, startPoint y: 45, endPoint x: 495, endPoint y: 62, distance: 17.4
click at [499, 99] on span "Tuvāk šķīvim liekami piederumi, kas būs nepieciešami pirmā ēdiena ēšanai" at bounding box center [395, 103] width 207 height 8
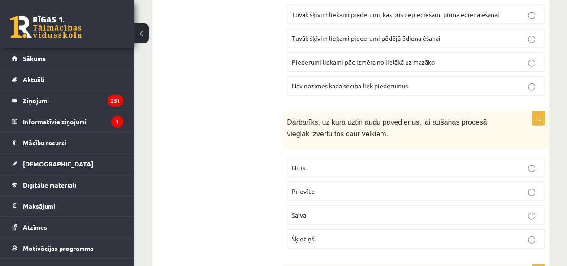
scroll to position [2822, 0]
click at [314, 156] on label "Nītis" at bounding box center [416, 165] width 258 height 19
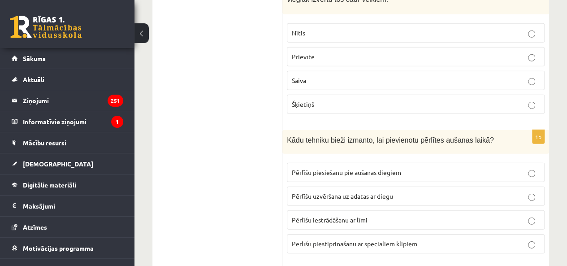
scroll to position [2957, 0]
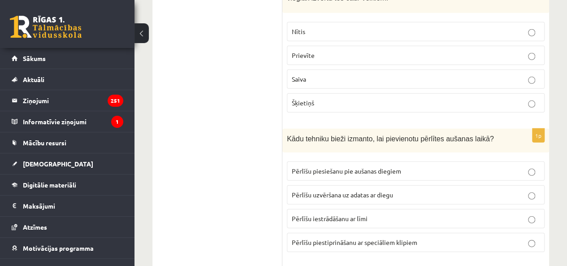
click at [331, 167] on span "Pērlīšu piesiešanu pie aušanas diegiem" at bounding box center [346, 171] width 109 height 8
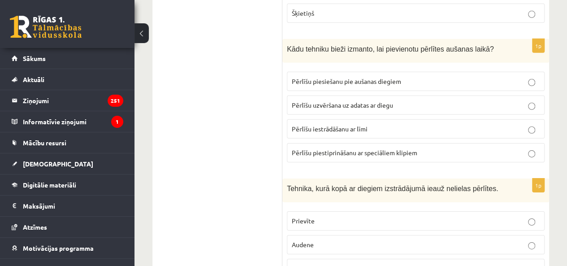
scroll to position [3091, 0]
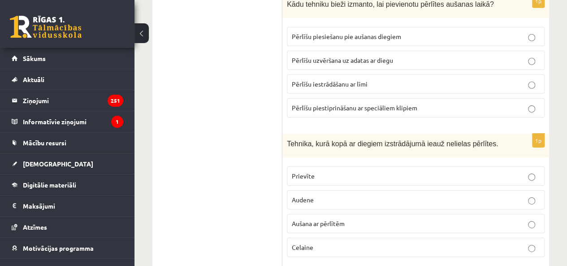
click at [344, 219] on p "Aušana ar pērlītēm" at bounding box center [416, 223] width 248 height 9
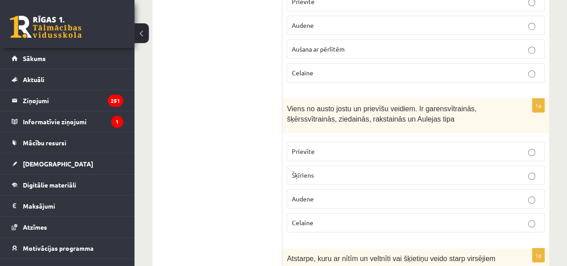
scroll to position [3270, 0]
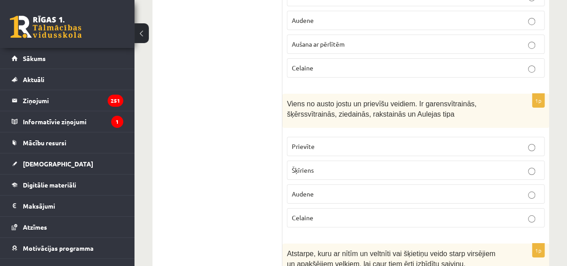
click at [344, 184] on label "Audene" at bounding box center [416, 193] width 258 height 19
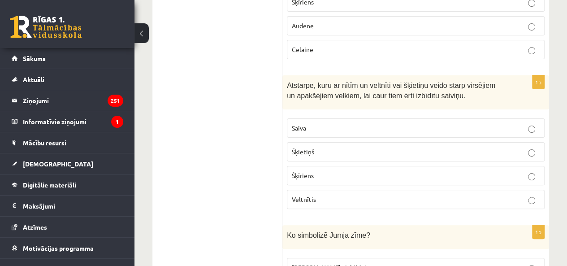
scroll to position [3449, 0]
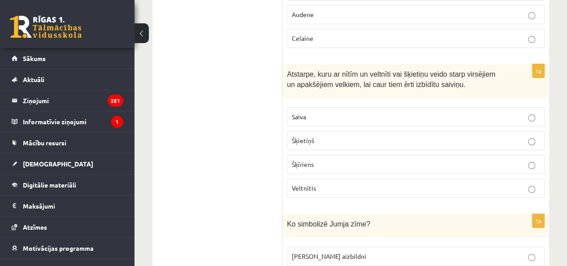
click at [329, 159] on p "Šķīriens" at bounding box center [416, 163] width 248 height 9
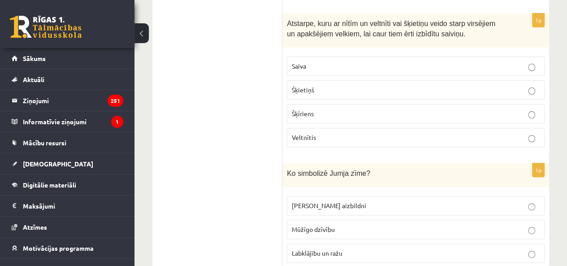
scroll to position [3539, 0]
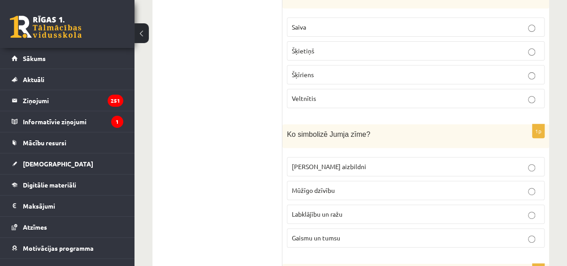
click at [334, 210] on span "Labklājību un ražu" at bounding box center [317, 214] width 51 height 8
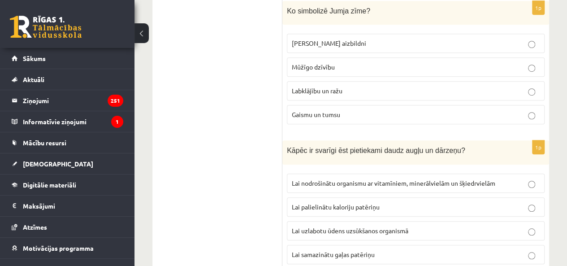
scroll to position [3673, 0]
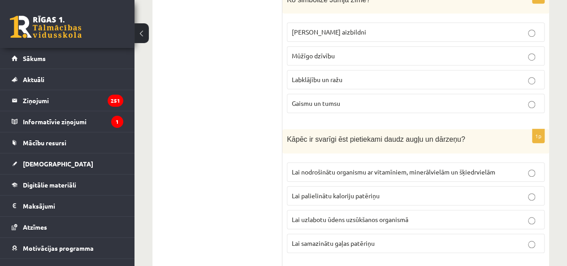
click at [346, 168] on span "Lai nodrošinātu organismu ar vitamīniem, minerālvielām un šķiedrvielām" at bounding box center [393, 172] width 203 height 8
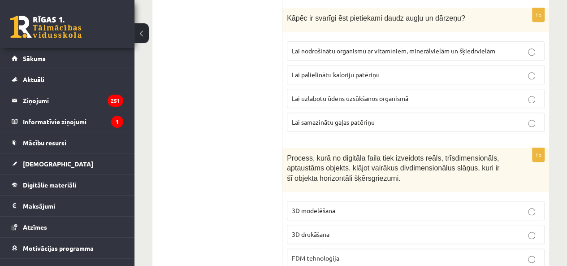
scroll to position [3808, 0]
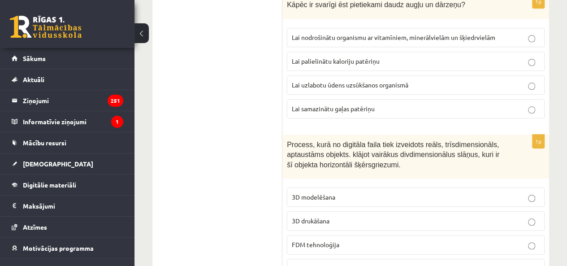
click at [341, 211] on label "3D drukāšana" at bounding box center [416, 220] width 258 height 19
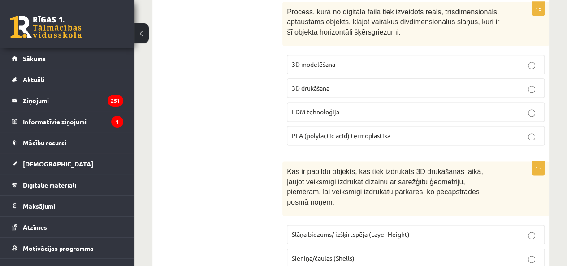
scroll to position [3942, 0]
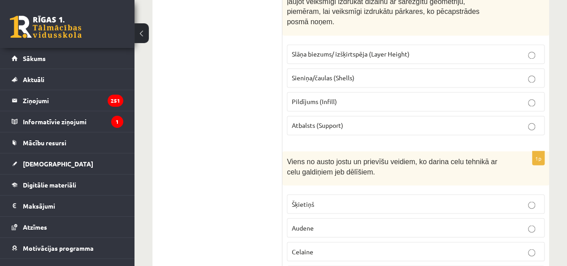
scroll to position [4121, 0]
click at [313, 245] on p "Celaine" at bounding box center [416, 249] width 248 height 9
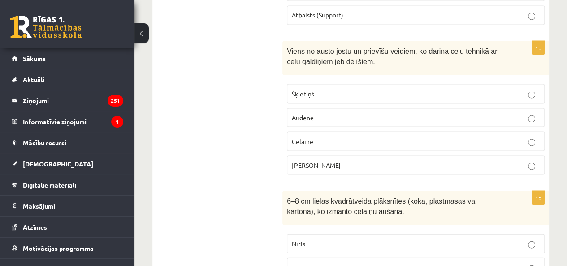
scroll to position [4239, 0]
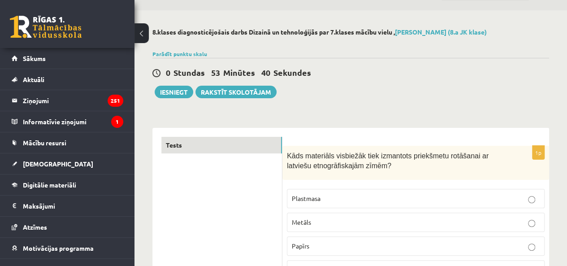
scroll to position [0, 0]
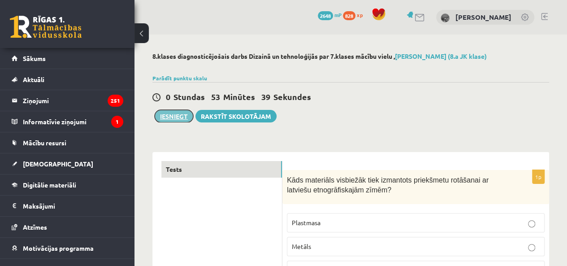
click at [174, 119] on button "Iesniegt" at bounding box center [174, 116] width 39 height 13
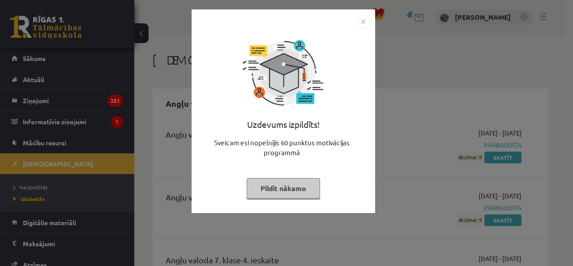
drag, startPoint x: 361, startPoint y: 25, endPoint x: 318, endPoint y: 56, distance: 52.7
click at [361, 26] on img "Close" at bounding box center [363, 21] width 13 height 13
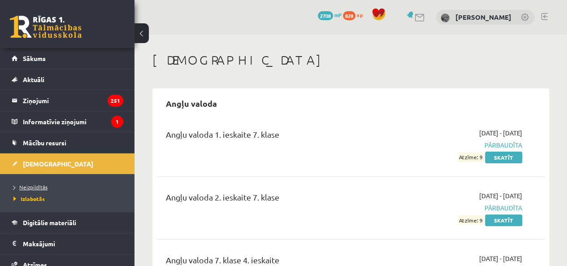
click at [40, 183] on span "Neizpildītās" at bounding box center [30, 186] width 34 height 7
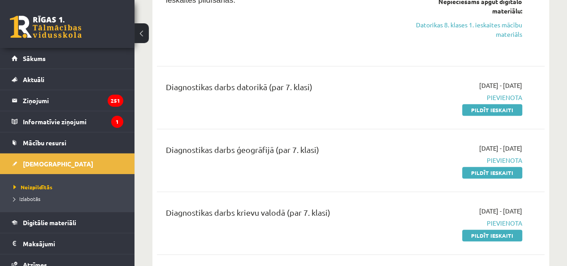
scroll to position [314, 0]
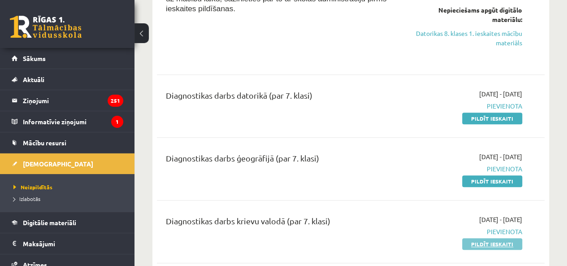
click at [507, 244] on link "Pildīt ieskaiti" at bounding box center [492, 244] width 60 height 12
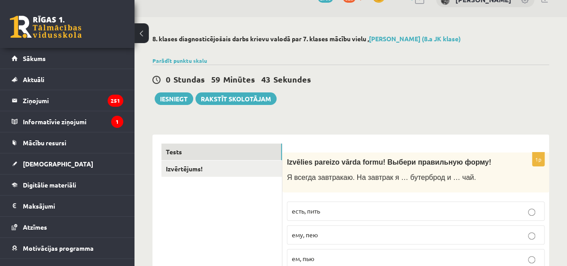
scroll to position [45, 0]
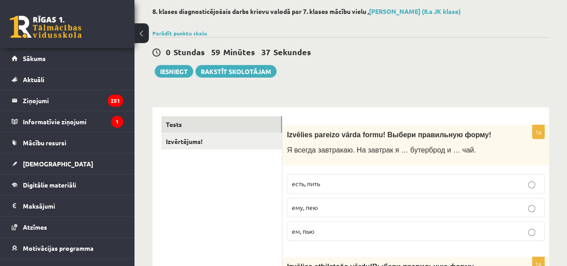
click at [348, 234] on p "ем, пью" at bounding box center [416, 230] width 248 height 9
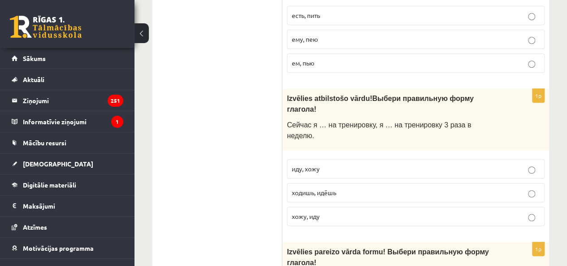
scroll to position [224, 0]
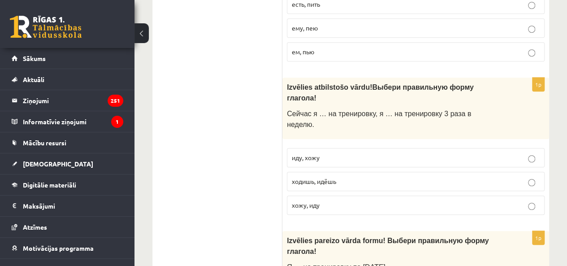
click at [338, 148] on label "иду, хожу" at bounding box center [416, 157] width 258 height 19
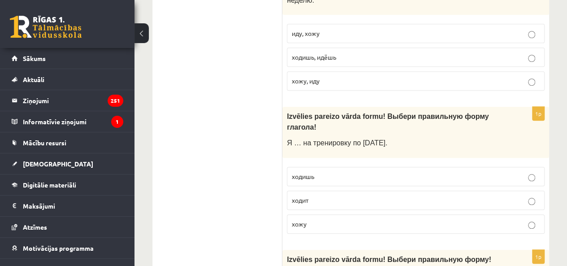
scroll to position [358, 0]
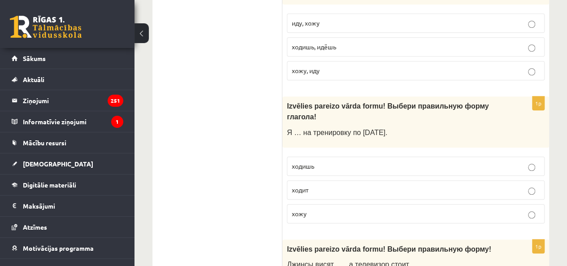
click at [356, 209] on p "хожу" at bounding box center [416, 213] width 248 height 9
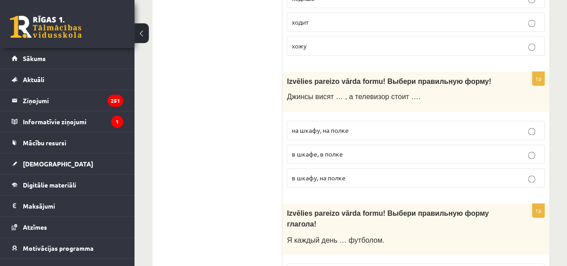
scroll to position [538, 0]
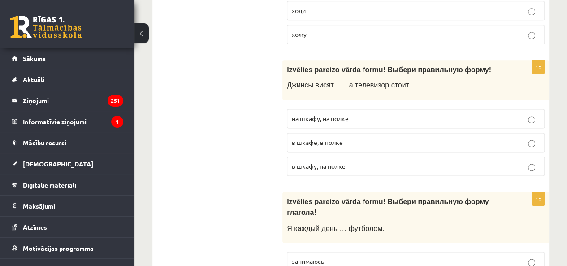
click at [360, 161] on p "в шкафу, на полке" at bounding box center [416, 165] width 248 height 9
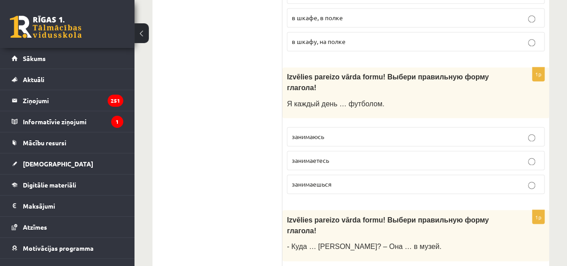
scroll to position [672, 0]
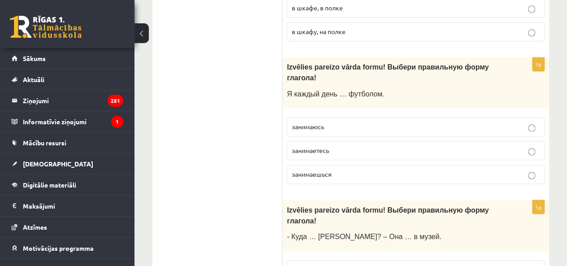
click at [353, 122] on p "занимаюсь" at bounding box center [416, 126] width 248 height 9
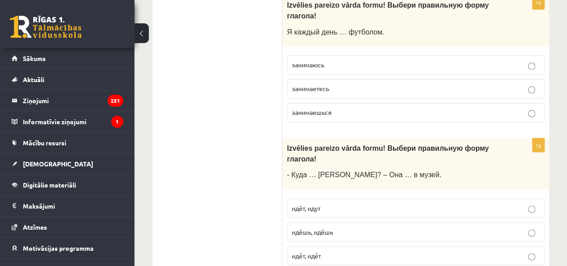
scroll to position [762, 0]
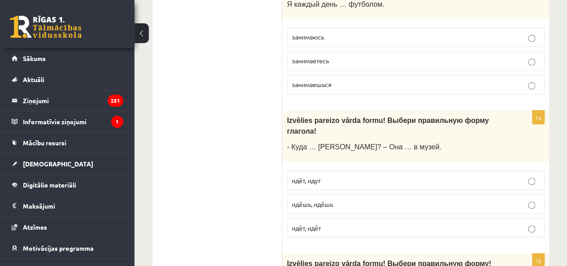
click at [353, 175] on p "идёт, идут" at bounding box center [416, 179] width 248 height 9
click at [341, 223] on p "идёт, идёт" at bounding box center [416, 227] width 248 height 9
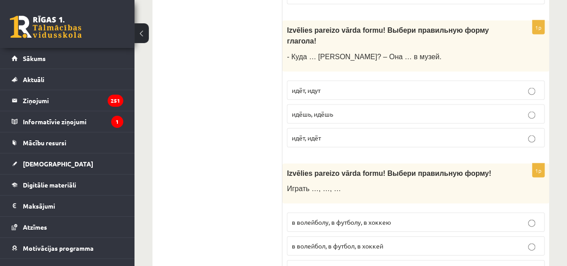
scroll to position [896, 0]
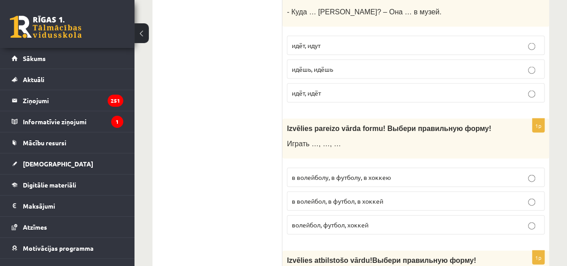
click at [382, 191] on label "в волейбол, в футбол, в хоккей" at bounding box center [416, 200] width 258 height 19
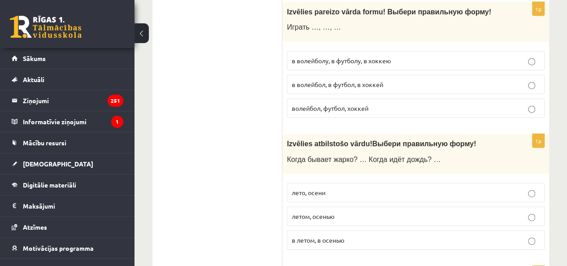
scroll to position [1030, 0]
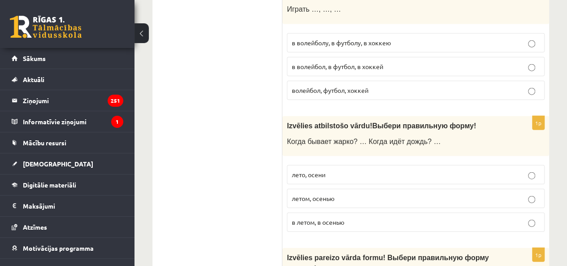
click at [356, 194] on p "летом, осенью" at bounding box center [416, 198] width 248 height 9
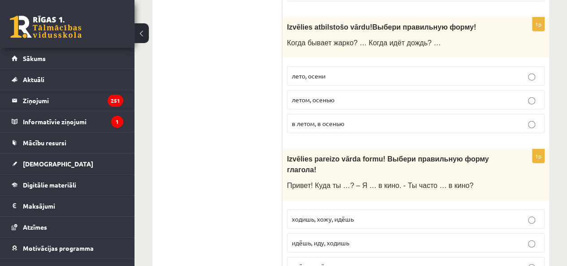
scroll to position [1165, 0]
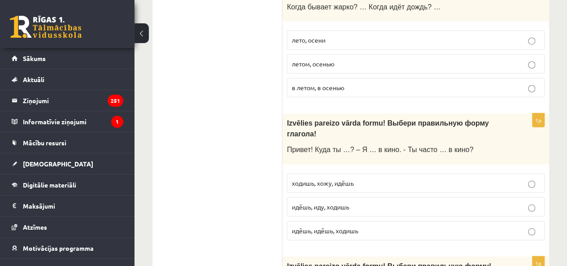
click at [363, 202] on p "идёшь, иду, ходишь" at bounding box center [416, 206] width 248 height 9
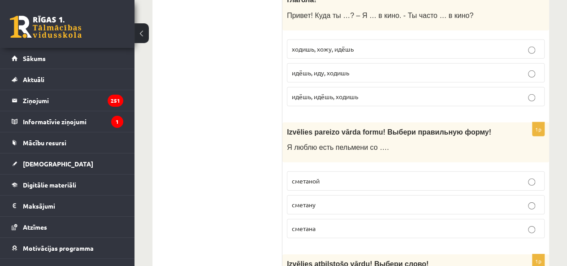
scroll to position [1299, 0]
click at [335, 171] on label "сметаной" at bounding box center [416, 180] width 258 height 19
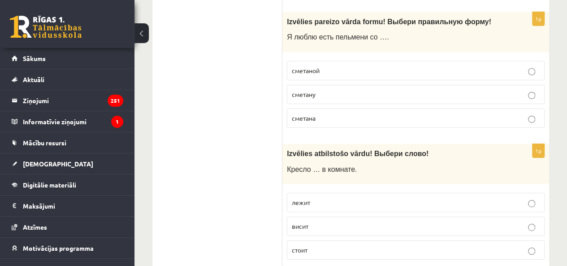
scroll to position [1434, 0]
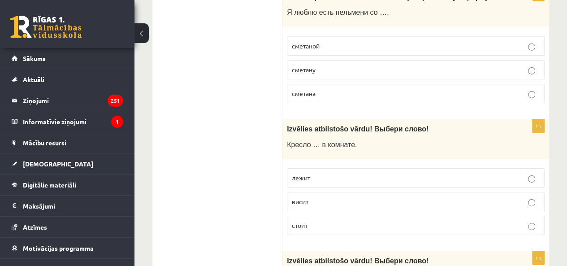
click at [332, 173] on p "лежит" at bounding box center [416, 177] width 248 height 9
click at [332, 220] on p "стоит" at bounding box center [416, 224] width 248 height 9
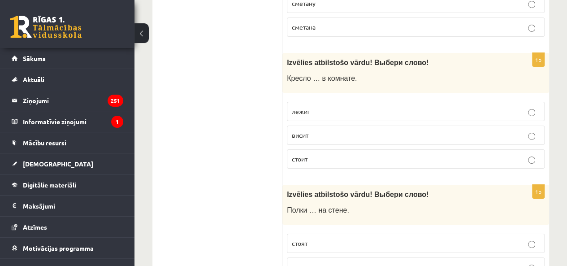
scroll to position [1568, 0]
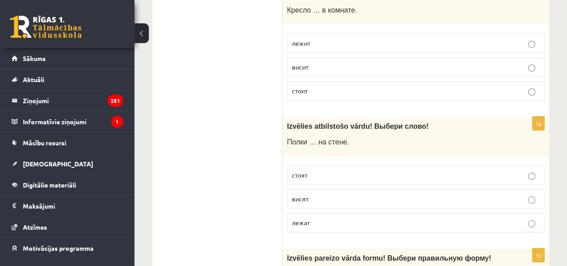
click at [333, 194] on p "висят" at bounding box center [416, 198] width 248 height 9
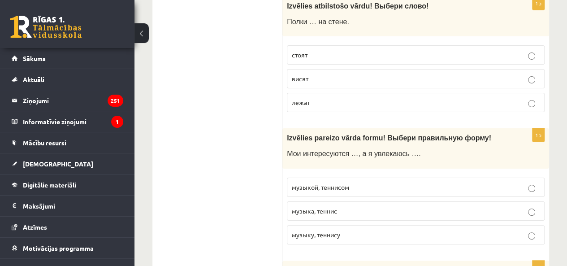
scroll to position [1702, 0]
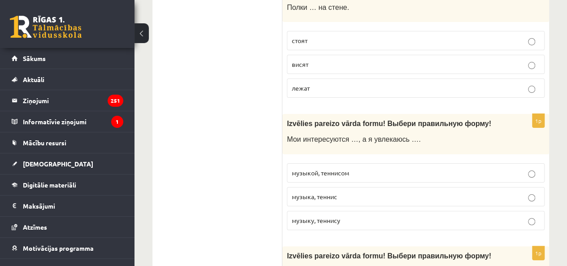
click at [362, 168] on p "музыкой, теннисом" at bounding box center [416, 172] width 248 height 9
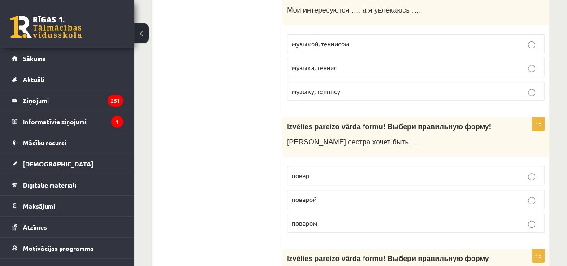
scroll to position [1837, 0]
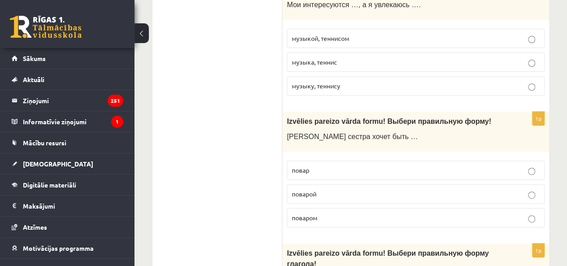
click at [340, 213] on p "поваром" at bounding box center [416, 217] width 248 height 9
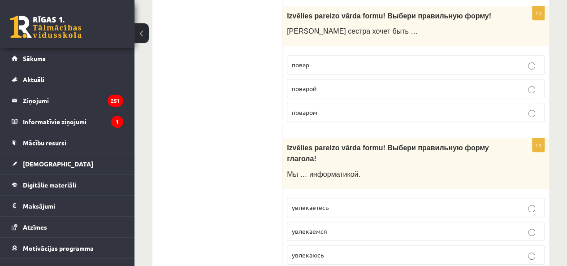
scroll to position [1971, 0]
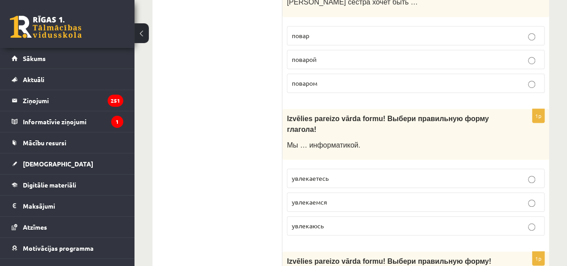
click at [343, 197] on p "увлекаемся" at bounding box center [416, 201] width 248 height 9
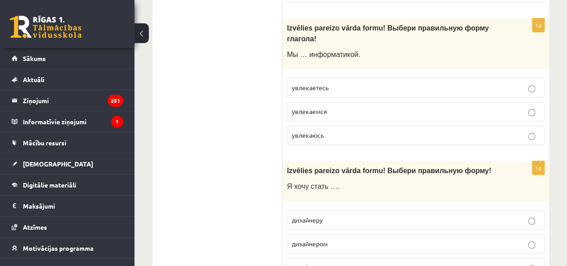
scroll to position [2106, 0]
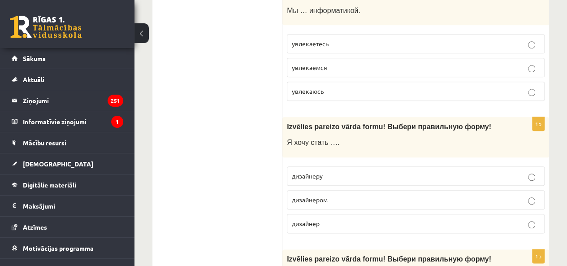
click at [341, 195] on p "дизайнером" at bounding box center [416, 199] width 248 height 9
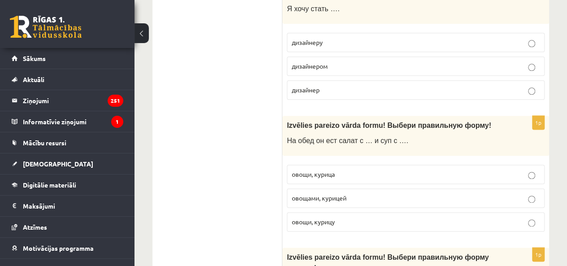
scroll to position [2240, 0]
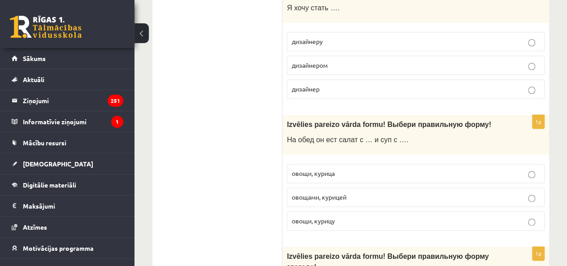
click at [357, 192] on p "овощами, курицей" at bounding box center [416, 196] width 248 height 9
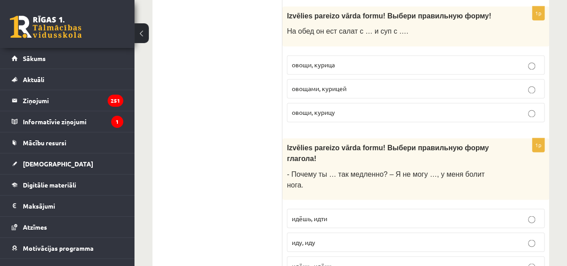
scroll to position [2374, 0]
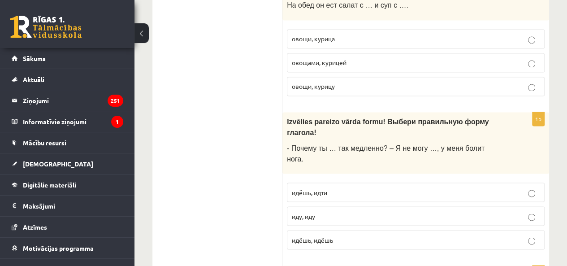
click at [348, 187] on p "идёшь, идти" at bounding box center [416, 191] width 248 height 9
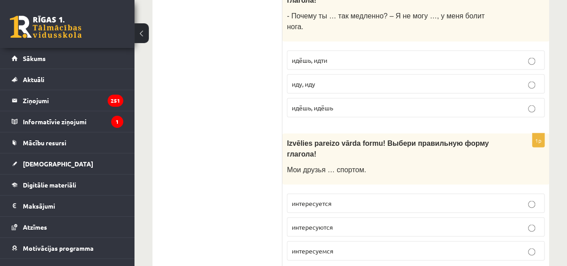
scroll to position [2509, 0]
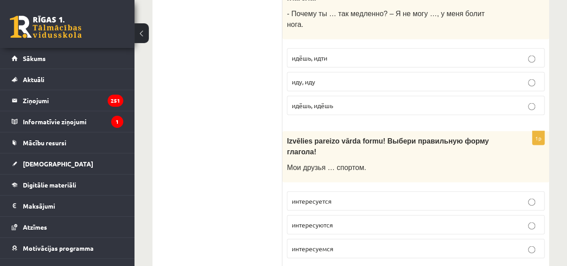
click at [360, 220] on p "интересуются" at bounding box center [416, 224] width 248 height 9
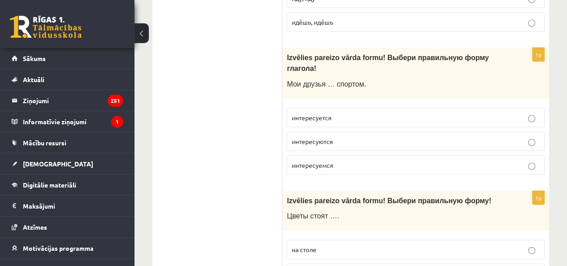
scroll to position [2598, 0]
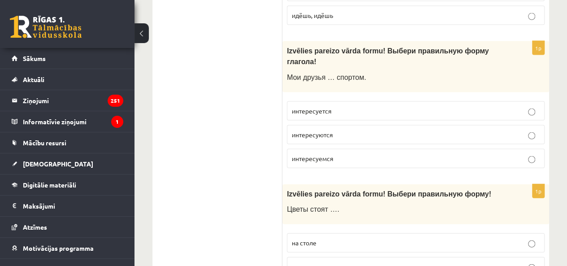
click at [355, 238] on p "на столе" at bounding box center [416, 242] width 248 height 9
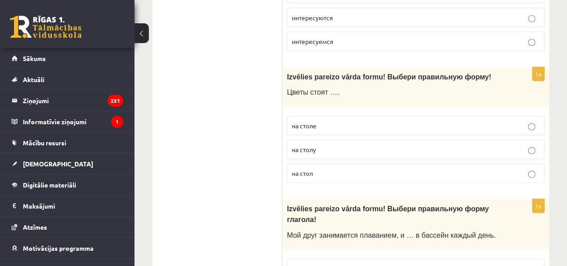
scroll to position [2733, 0]
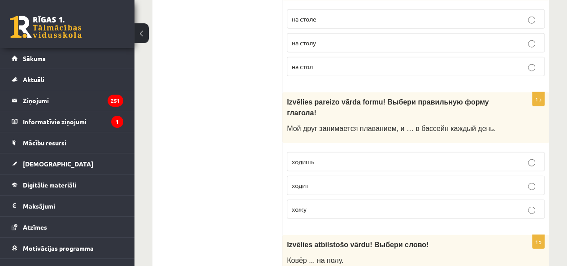
scroll to position [2822, 0]
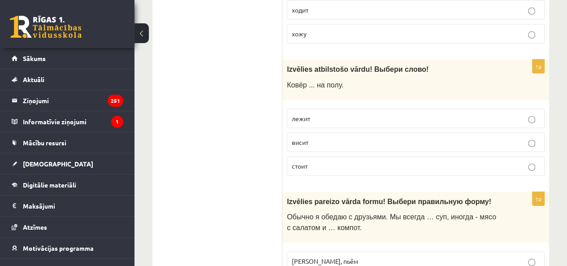
scroll to position [3001, 0]
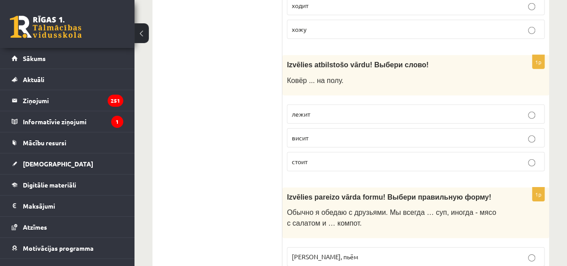
click at [360, 252] on p "едим, пьём" at bounding box center [416, 256] width 248 height 9
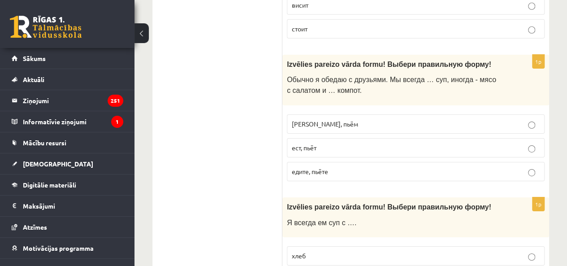
scroll to position [3136, 0]
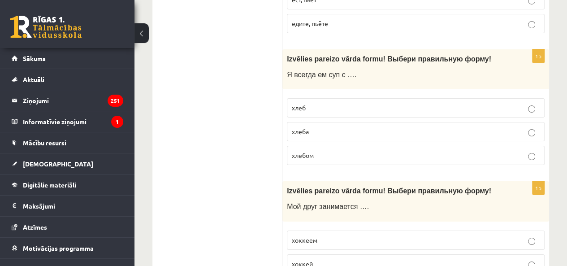
scroll to position [3315, 0]
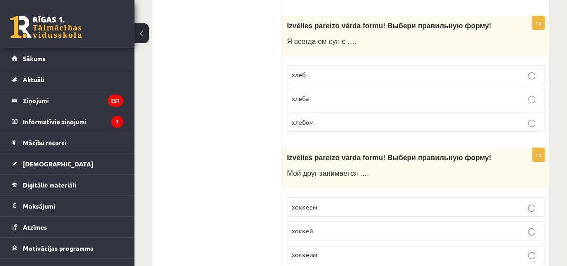
click at [336, 202] on p "хоккеем" at bounding box center [416, 206] width 248 height 9
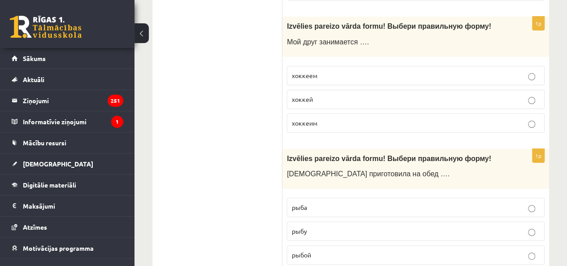
scroll to position [3449, 0]
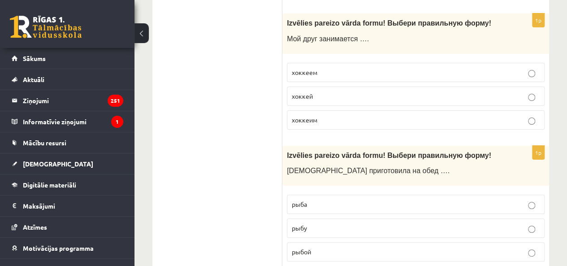
click at [335, 223] on p "рыбу" at bounding box center [416, 227] width 248 height 9
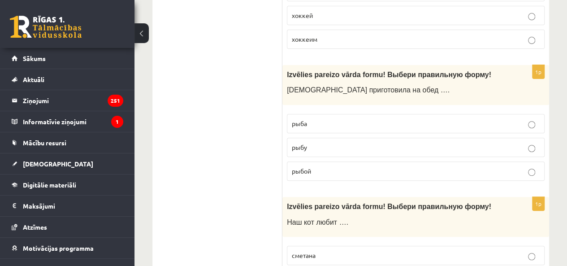
scroll to position [3539, 0]
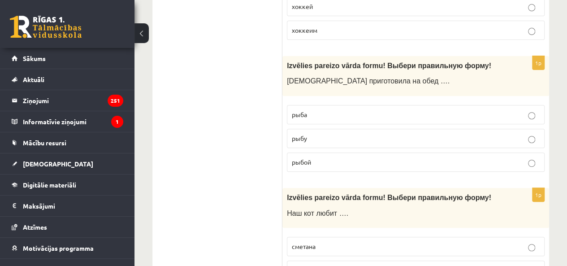
click at [332, 260] on label "сметану" at bounding box center [416, 269] width 258 height 19
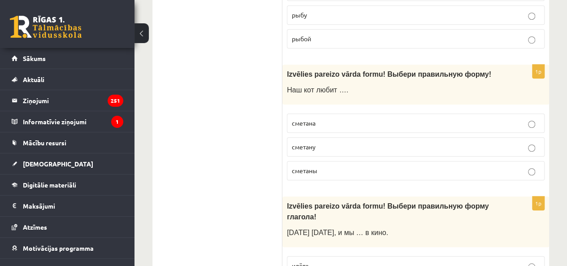
scroll to position [3673, 0]
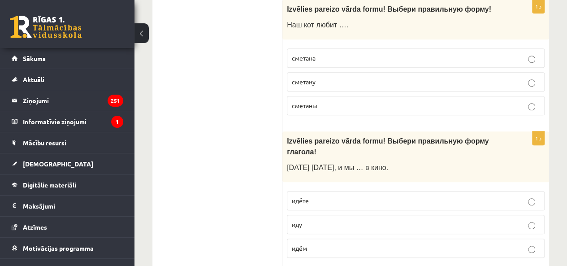
scroll to position [3730, 0]
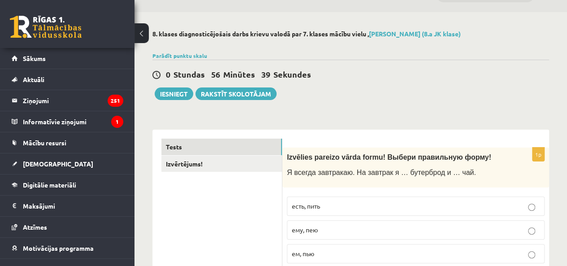
scroll to position [0, 0]
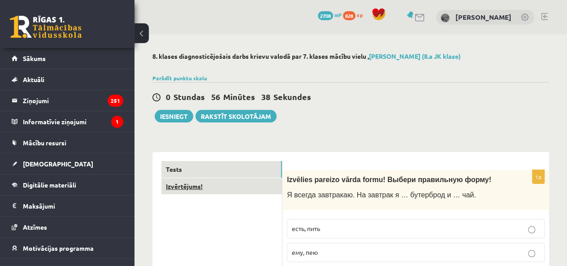
click at [216, 180] on link "Izvērtējums!" at bounding box center [221, 186] width 121 height 17
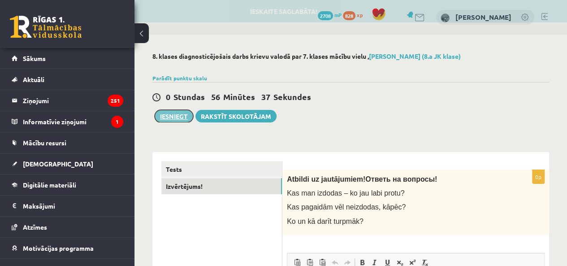
click at [178, 110] on button "Iesniegt" at bounding box center [174, 116] width 39 height 13
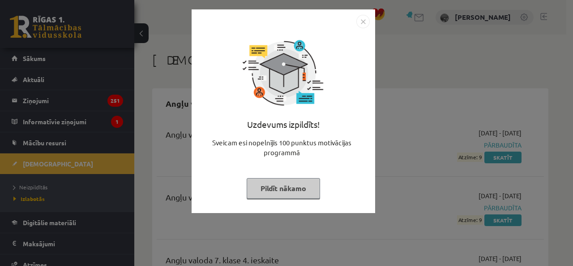
click at [363, 19] on img "Close" at bounding box center [363, 21] width 13 height 13
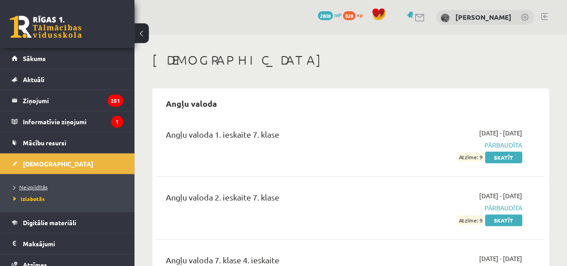
click at [28, 186] on span "Neizpildītās" at bounding box center [30, 186] width 34 height 7
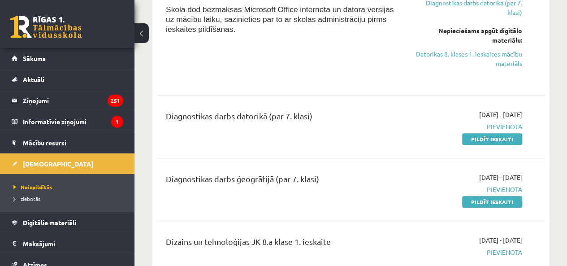
scroll to position [314, 0]
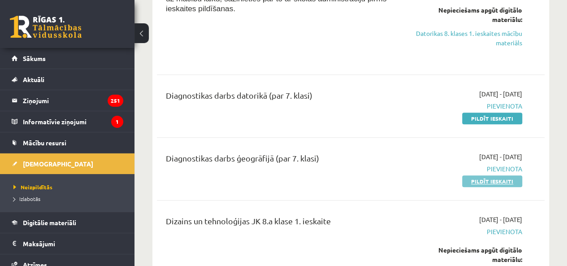
click at [505, 175] on link "Pildīt ieskaiti" at bounding box center [492, 181] width 60 height 12
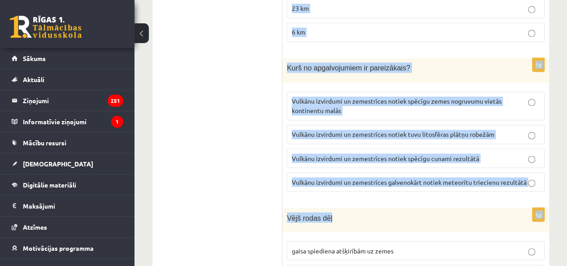
scroll to position [4280, 0]
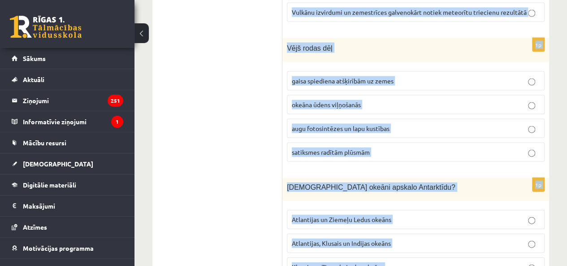
drag, startPoint x: 284, startPoint y: 90, endPoint x: 429, endPoint y: 218, distance: 192.9
copy form "Loremipsu Dolo sitametco Adipiscin Elitse Doeiusmo Temporincid 3u La etdo magna…"
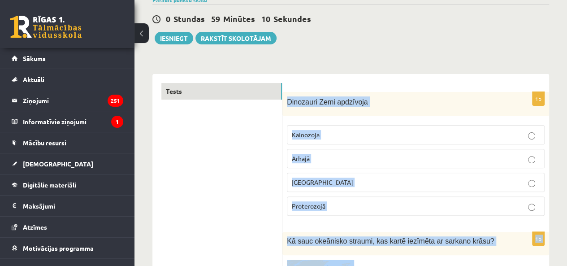
scroll to position [103, 0]
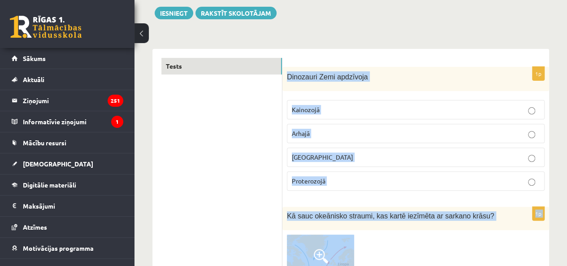
click at [324, 154] on p "[GEOGRAPHIC_DATA]" at bounding box center [416, 156] width 248 height 9
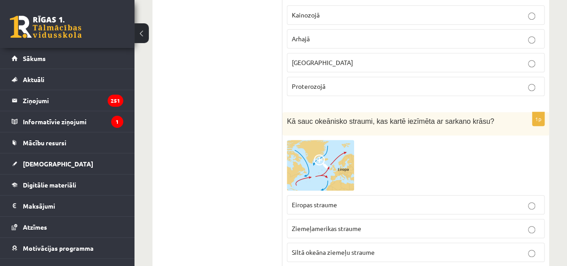
scroll to position [237, 0]
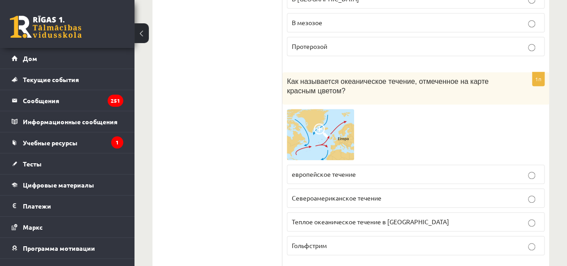
click at [330, 141] on img at bounding box center [320, 134] width 67 height 51
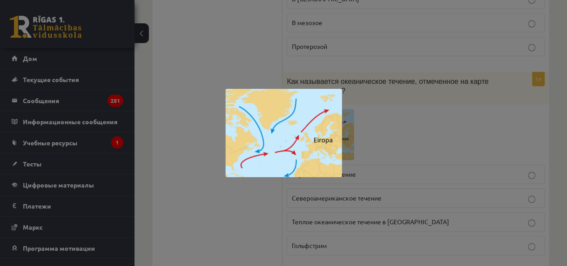
click at [413, 172] on div at bounding box center [283, 133] width 567 height 266
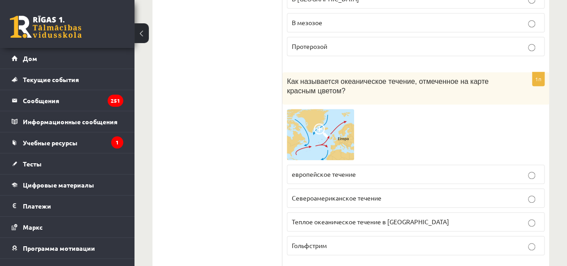
click at [328, 151] on img at bounding box center [320, 134] width 67 height 51
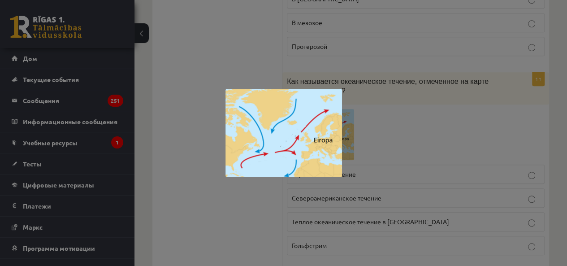
click at [392, 128] on div at bounding box center [283, 133] width 567 height 266
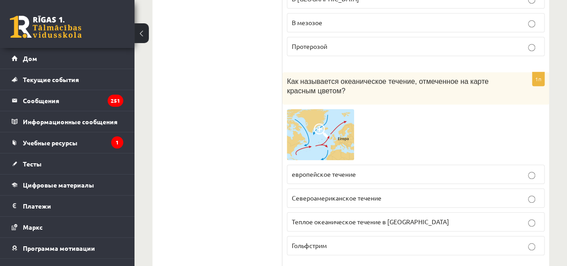
click at [349, 178] on label "европейское течение" at bounding box center [416, 173] width 258 height 19
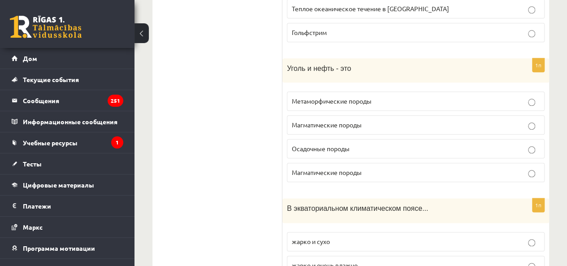
scroll to position [461, 0]
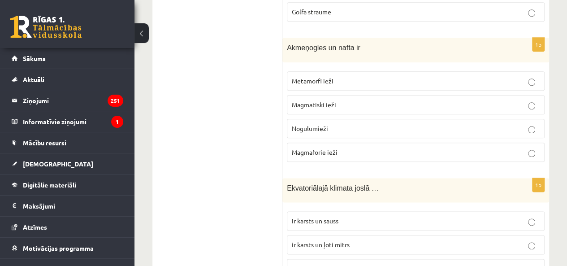
click at [353, 125] on p "Nogulumieži" at bounding box center [416, 128] width 248 height 9
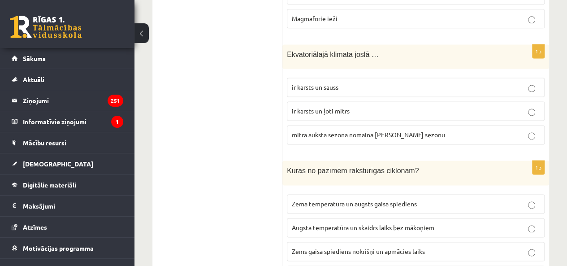
scroll to position [596, 0]
click at [364, 105] on p "ir karsts un ļoti mitrs" at bounding box center [416, 109] width 248 height 9
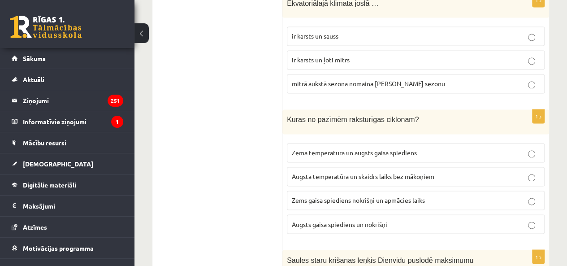
scroll to position [685, 0]
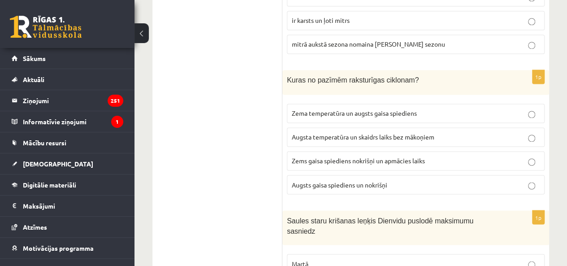
click at [338, 109] on span "Zema temperatūra un augsts gaisa spiediens" at bounding box center [354, 113] width 125 height 8
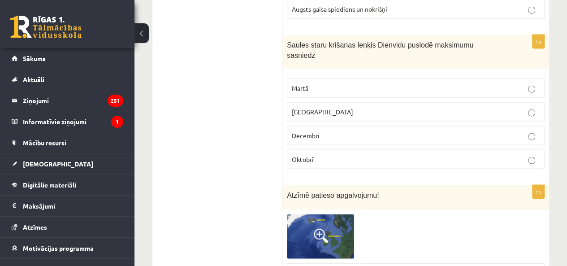
scroll to position [865, 0]
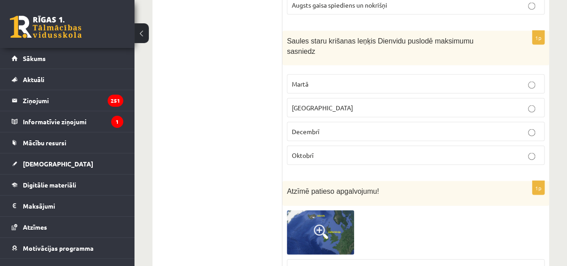
click at [345, 127] on p "Decembrī" at bounding box center [416, 131] width 248 height 9
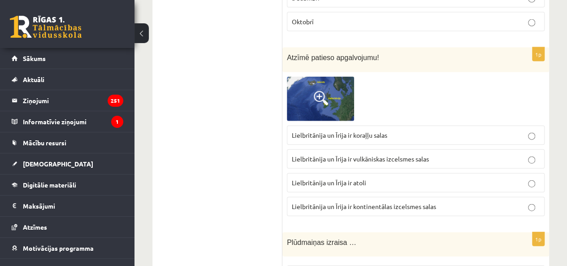
scroll to position [999, 0]
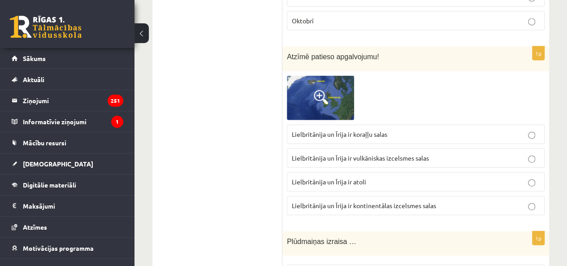
click at [426, 154] on span "Lielbritānija un Īrija ir vulkāniskas izcelsmes salas" at bounding box center [360, 158] width 137 height 8
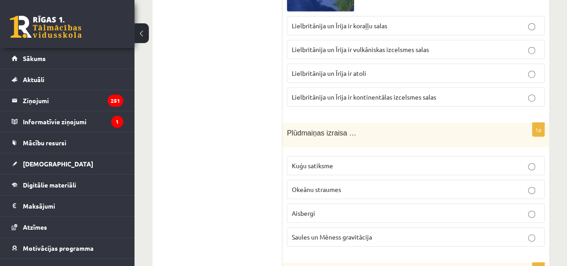
scroll to position [1133, 0]
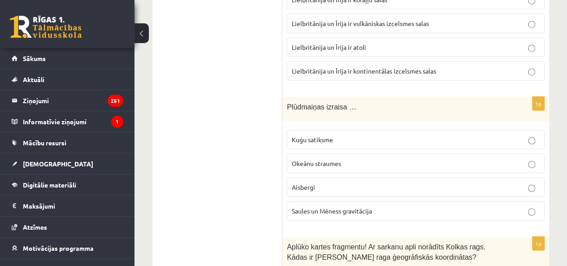
drag, startPoint x: 362, startPoint y: 172, endPoint x: 364, endPoint y: 177, distance: 5.2
click at [364, 177] on label "Aisbergi" at bounding box center [416, 186] width 258 height 19
click at [368, 207] on span "Saules un Mēness gravitācija" at bounding box center [332, 211] width 80 height 8
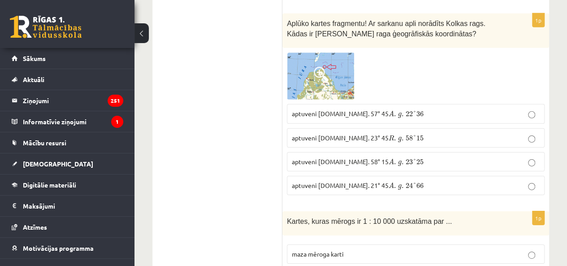
scroll to position [1357, 0]
click at [388, 110] on span "A" at bounding box center [390, 113] width 5 height 6
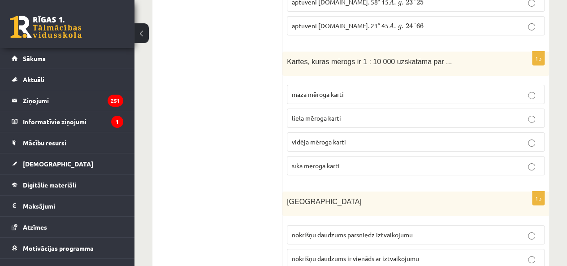
scroll to position [1537, 0]
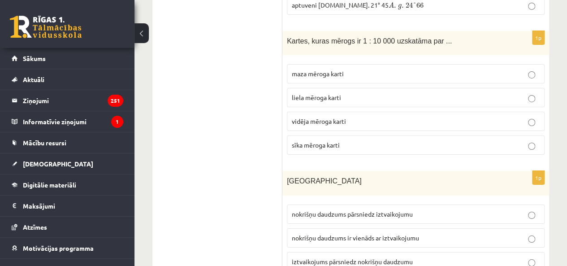
click at [341, 93] on p "liela mēroga karti" at bounding box center [416, 97] width 248 height 9
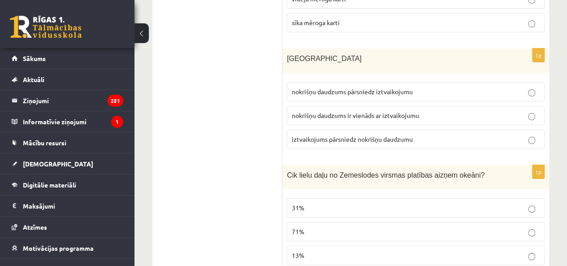
scroll to position [1671, 0]
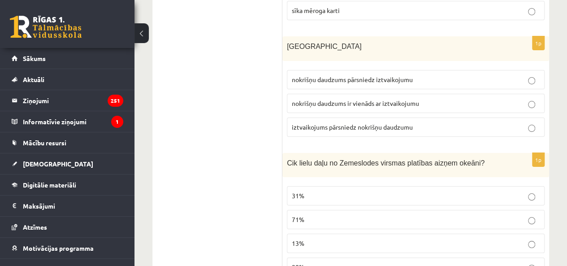
click at [361, 99] on span "nokrišņu daudzums ir vienāds ar iztvaikojumu" at bounding box center [355, 103] width 127 height 8
click at [301, 215] on span "71%" at bounding box center [298, 219] width 13 height 8
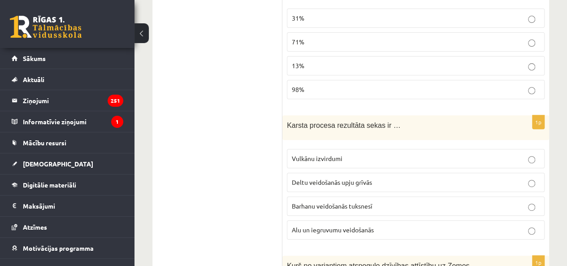
scroll to position [1850, 0]
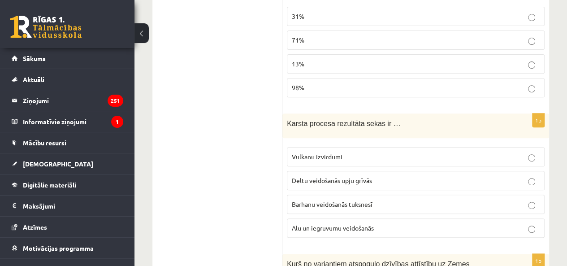
click at [341, 224] on span "Alu un iegruvumu veidošanās" at bounding box center [333, 228] width 82 height 8
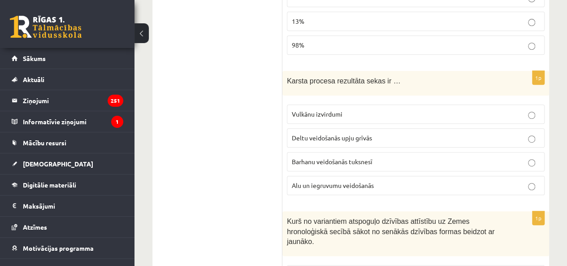
scroll to position [1985, 0]
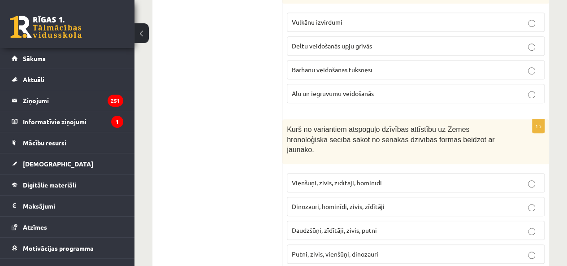
click at [372, 178] on span "Vienšuņi, zivis, zīdītāji, hominīdi" at bounding box center [337, 182] width 90 height 8
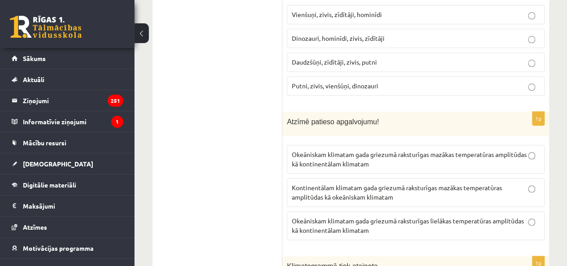
scroll to position [2164, 0]
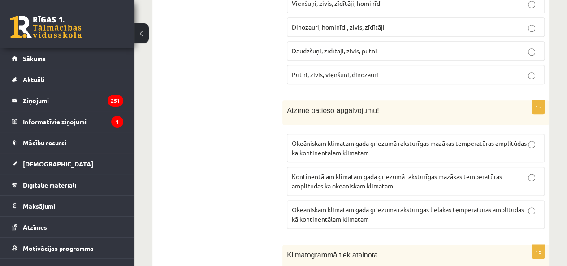
drag, startPoint x: 340, startPoint y: 105, endPoint x: 340, endPoint y: 115, distance: 9.9
click at [340, 139] on span "Okeāniskam klimatam gada griezumā raksturīgas mazākas temperatūras amplitūdas k…" at bounding box center [409, 147] width 235 height 17
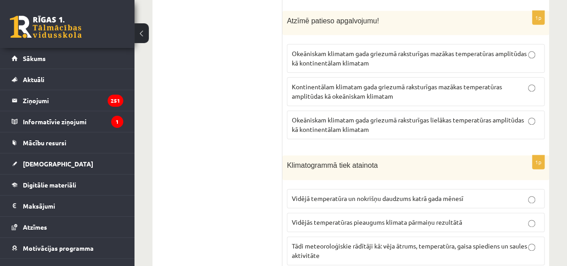
click at [323, 218] on span "Vidējās temperatūras pieaugums klimata pārmaiņu rezultātā" at bounding box center [377, 222] width 170 height 8
drag, startPoint x: 425, startPoint y: 171, endPoint x: 419, endPoint y: 156, distance: 15.3
click at [421, 184] on fieldset "Vidējā temperatūra un nokrišņu daudzums katrā gada mēnesī Vidējās temperatūras …" at bounding box center [416, 237] width 258 height 107
click at [419, 194] on span "Vidējā temperatūra un nokrišņu daudzums katrā gada mēnesī" at bounding box center [378, 198] width 172 height 8
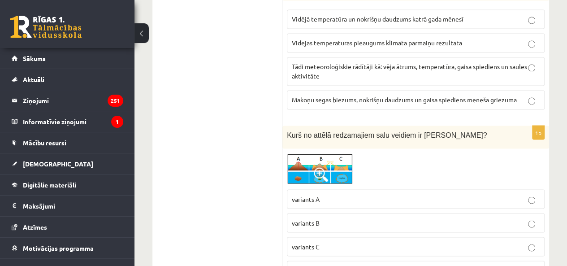
click at [349, 218] on p "variants B" at bounding box center [416, 222] width 248 height 9
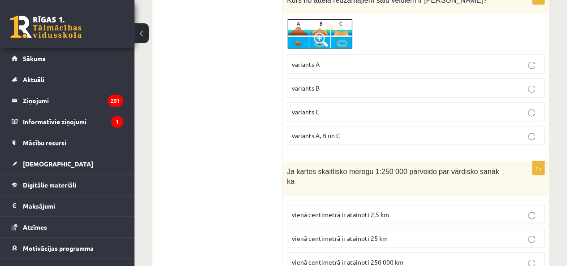
scroll to position [2612, 0]
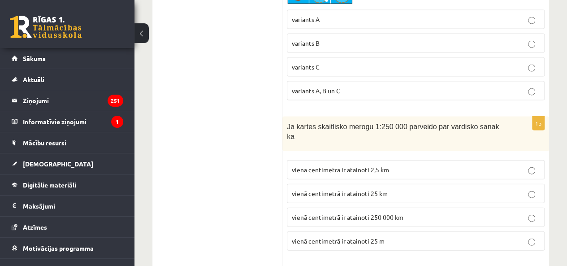
click at [406, 184] on label "vienā centimetrā ir atainoti 25 km" at bounding box center [416, 193] width 258 height 19
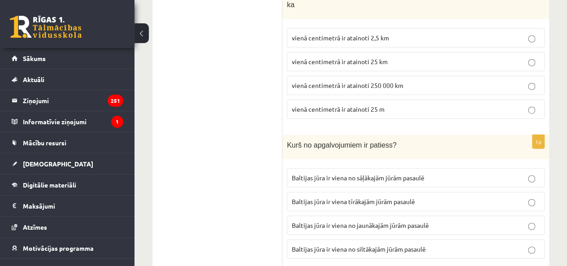
scroll to position [2746, 0]
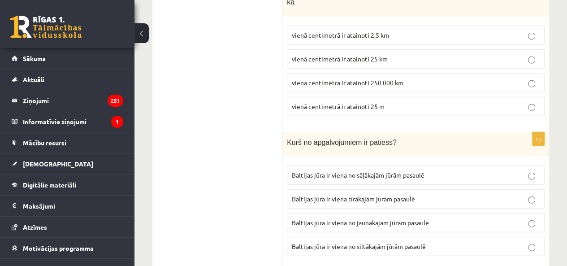
click at [423, 213] on label "Baltijas jūra ir viena no jaunākajām jūrām pasaulē" at bounding box center [416, 222] width 258 height 19
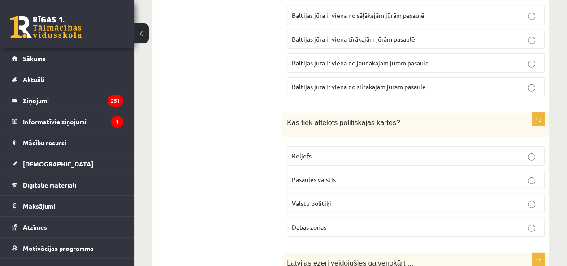
scroll to position [2925, 0]
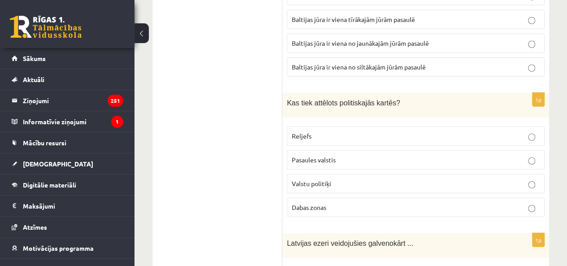
click at [343, 150] on label "Pasaules valstis" at bounding box center [416, 159] width 258 height 19
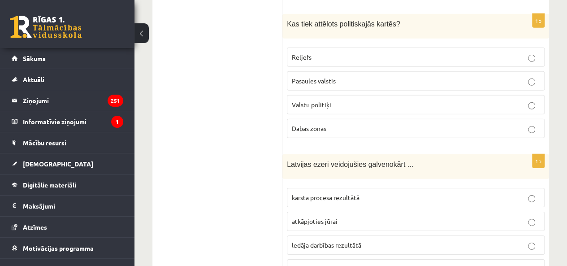
scroll to position [3015, 0]
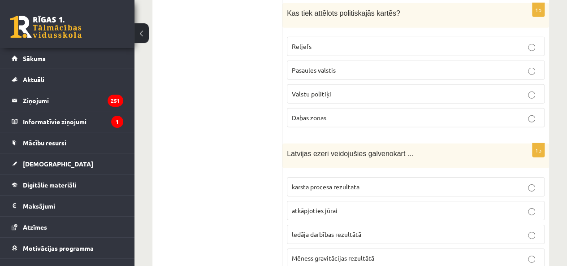
drag, startPoint x: 317, startPoint y: 176, endPoint x: 312, endPoint y: 182, distance: 8.0
click at [317, 230] on span "ledāja darbības rezultātā" at bounding box center [326, 234] width 69 height 8
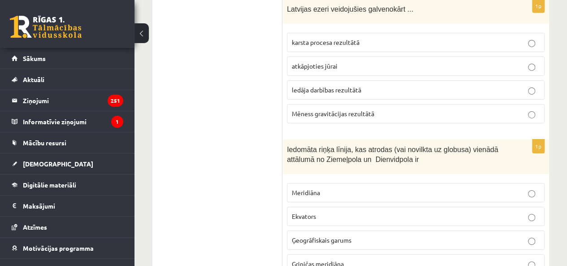
scroll to position [3194, 0]
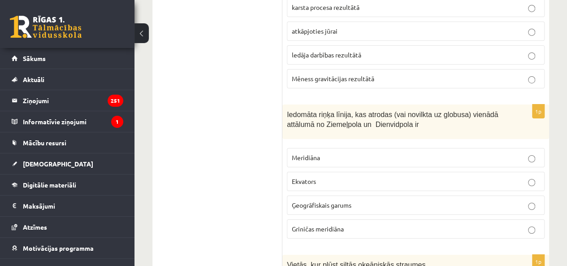
click at [348, 177] on p "Ekvators" at bounding box center [416, 181] width 248 height 9
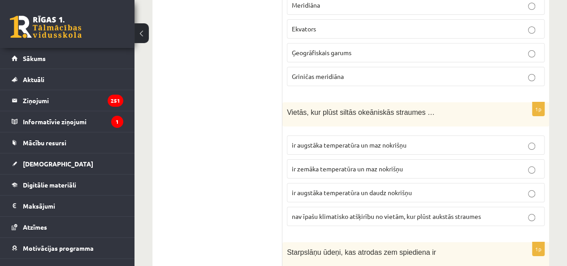
scroll to position [3373, 0]
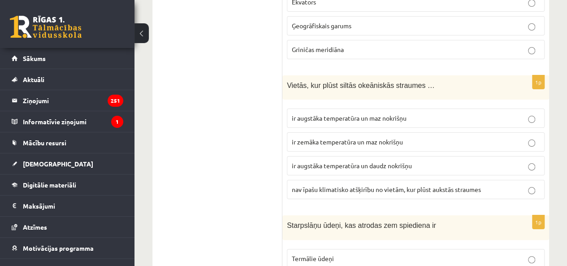
click at [344, 161] on p "ir augstāka temperatūra un daudz nokrišņu" at bounding box center [416, 165] width 248 height 9
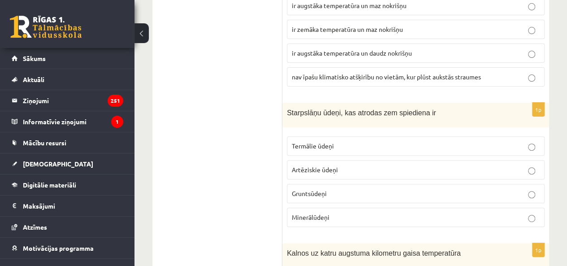
scroll to position [3508, 0]
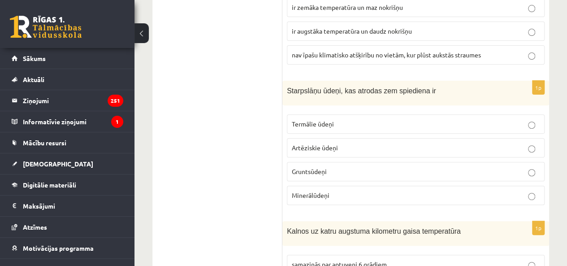
click at [334, 138] on label "Artēziskie ūdeņi" at bounding box center [416, 147] width 258 height 19
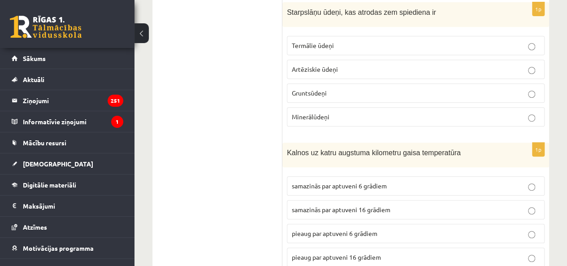
scroll to position [3597, 0]
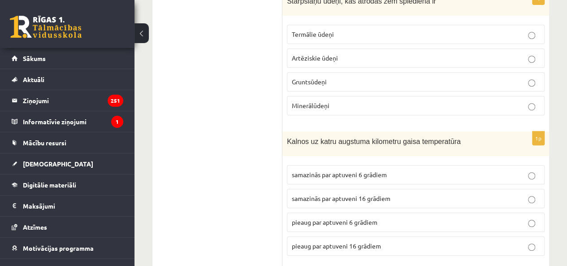
click at [366, 170] on span "samazinās par aptuveni 6 grādiem" at bounding box center [339, 174] width 95 height 8
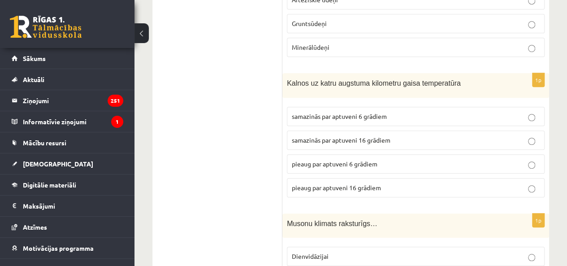
scroll to position [3687, 0]
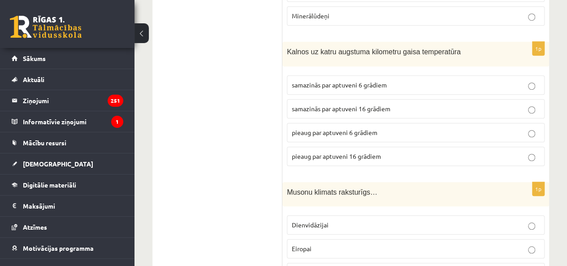
drag, startPoint x: 342, startPoint y: 166, endPoint x: 342, endPoint y: 162, distance: 4.5
click at [342, 220] on p "Dienvidāzijai" at bounding box center [416, 224] width 248 height 9
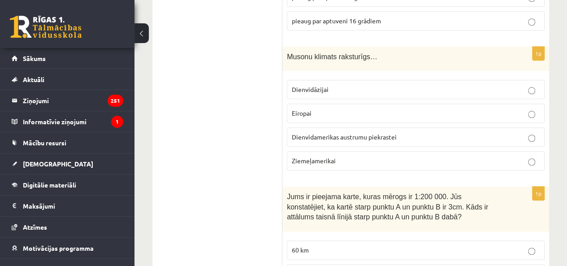
scroll to position [3866, 0]
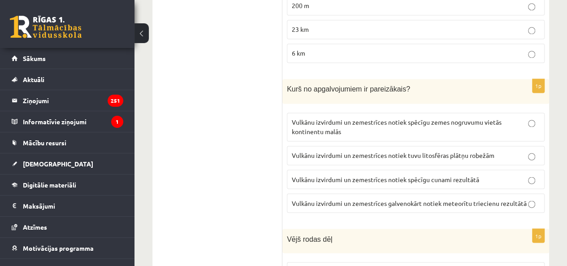
scroll to position [4135, 0]
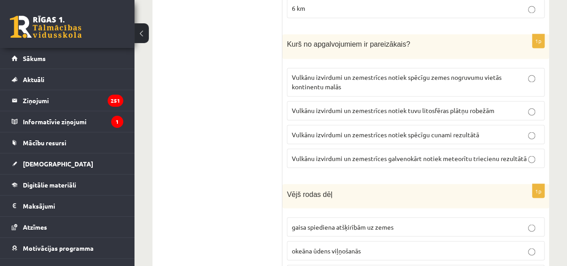
click at [328, 222] on p "gaisa spiediena atšķirībām uz zemes" at bounding box center [416, 226] width 248 height 9
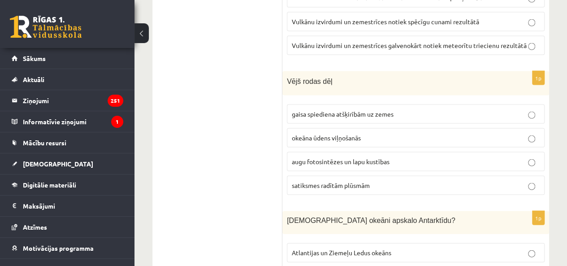
scroll to position [4280, 0]
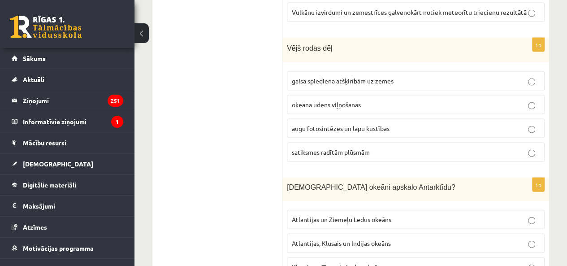
click at [326, 210] on label "Atlantijas un Ziemeļu Ledus okeāns" at bounding box center [416, 219] width 258 height 19
drag, startPoint x: 370, startPoint y: 176, endPoint x: 370, endPoint y: 166, distance: 9.9
click at [370, 239] on span "Atlantijas, Klusais un Indijas okeāns" at bounding box center [341, 243] width 99 height 8
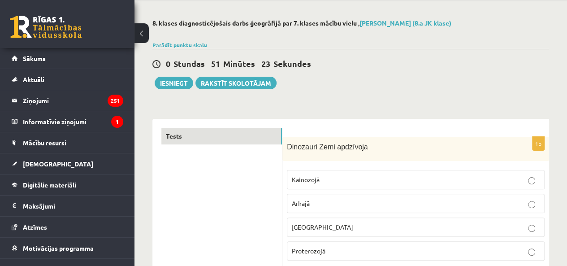
scroll to position [0, 0]
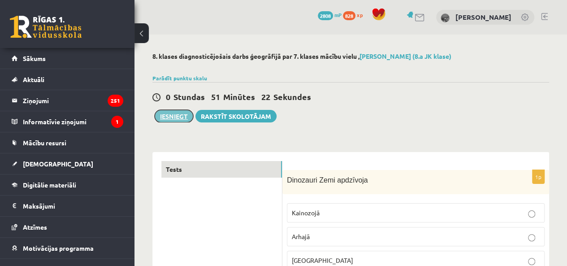
click at [185, 111] on button "Iesniegt" at bounding box center [174, 116] width 39 height 13
